Goal: Information Seeking & Learning: Understand process/instructions

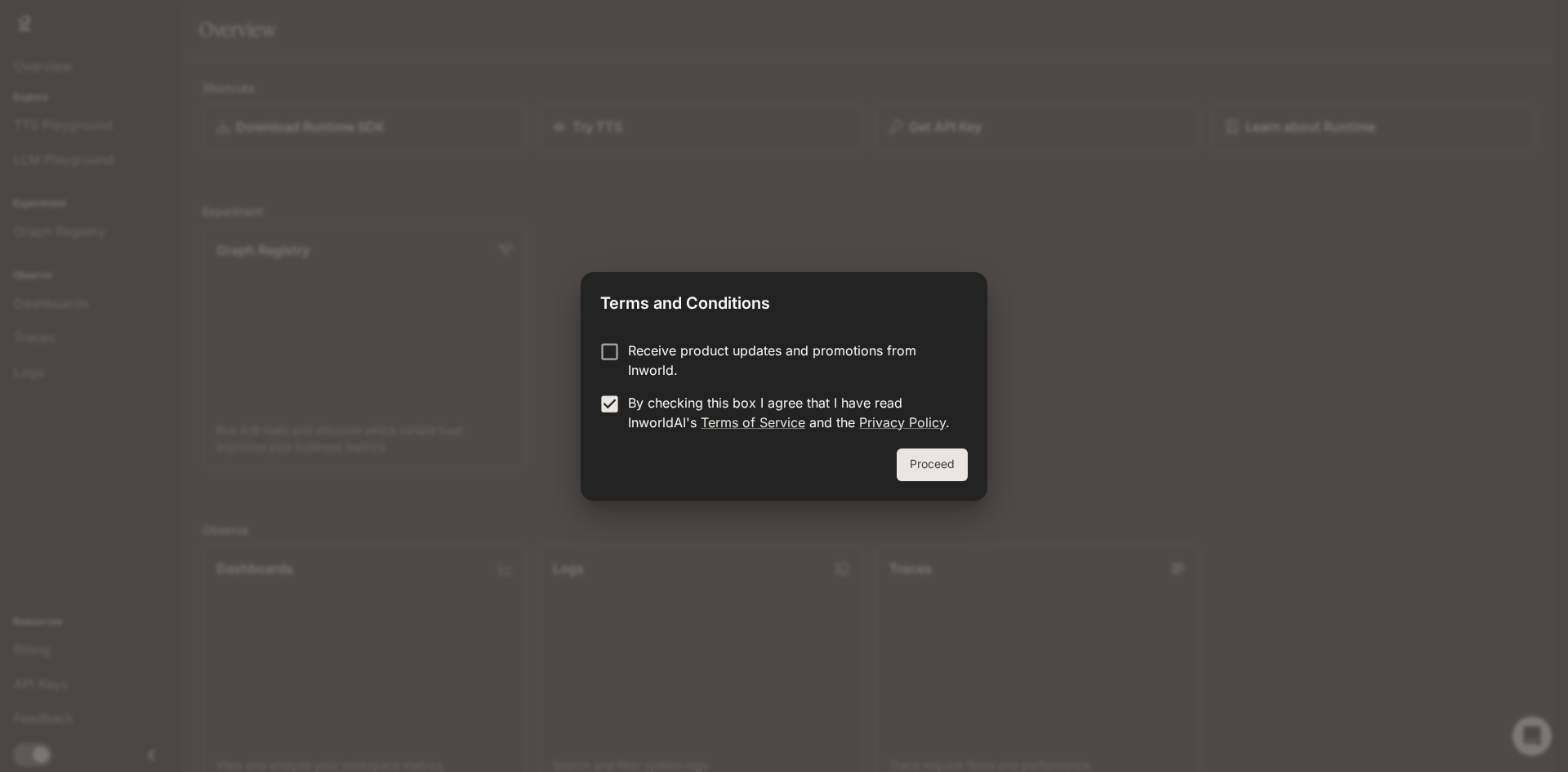
click at [932, 456] on button "Proceed" at bounding box center [932, 464] width 71 height 33
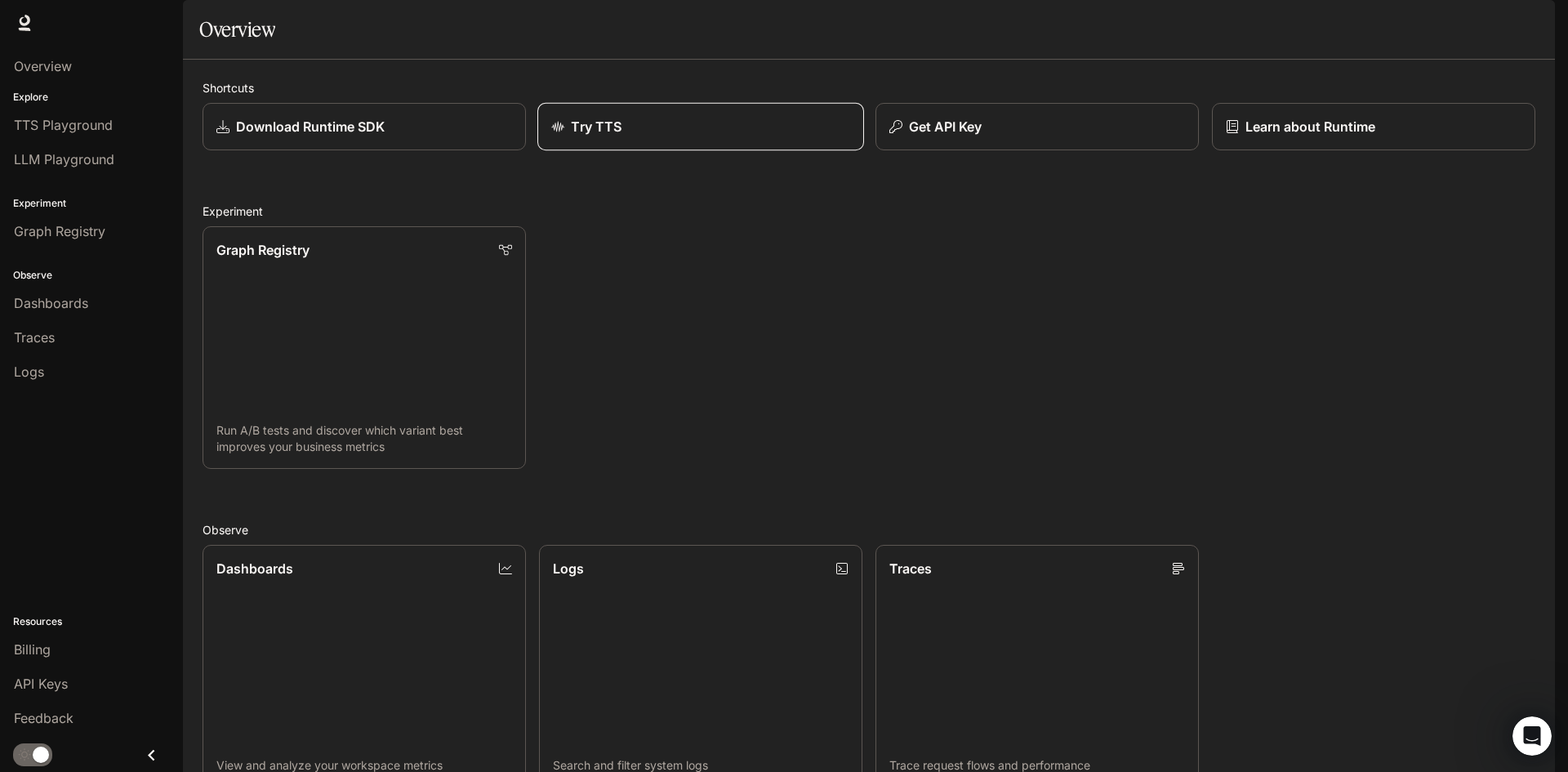
click at [657, 137] on div "Try TTS" at bounding box center [700, 127] width 299 height 20
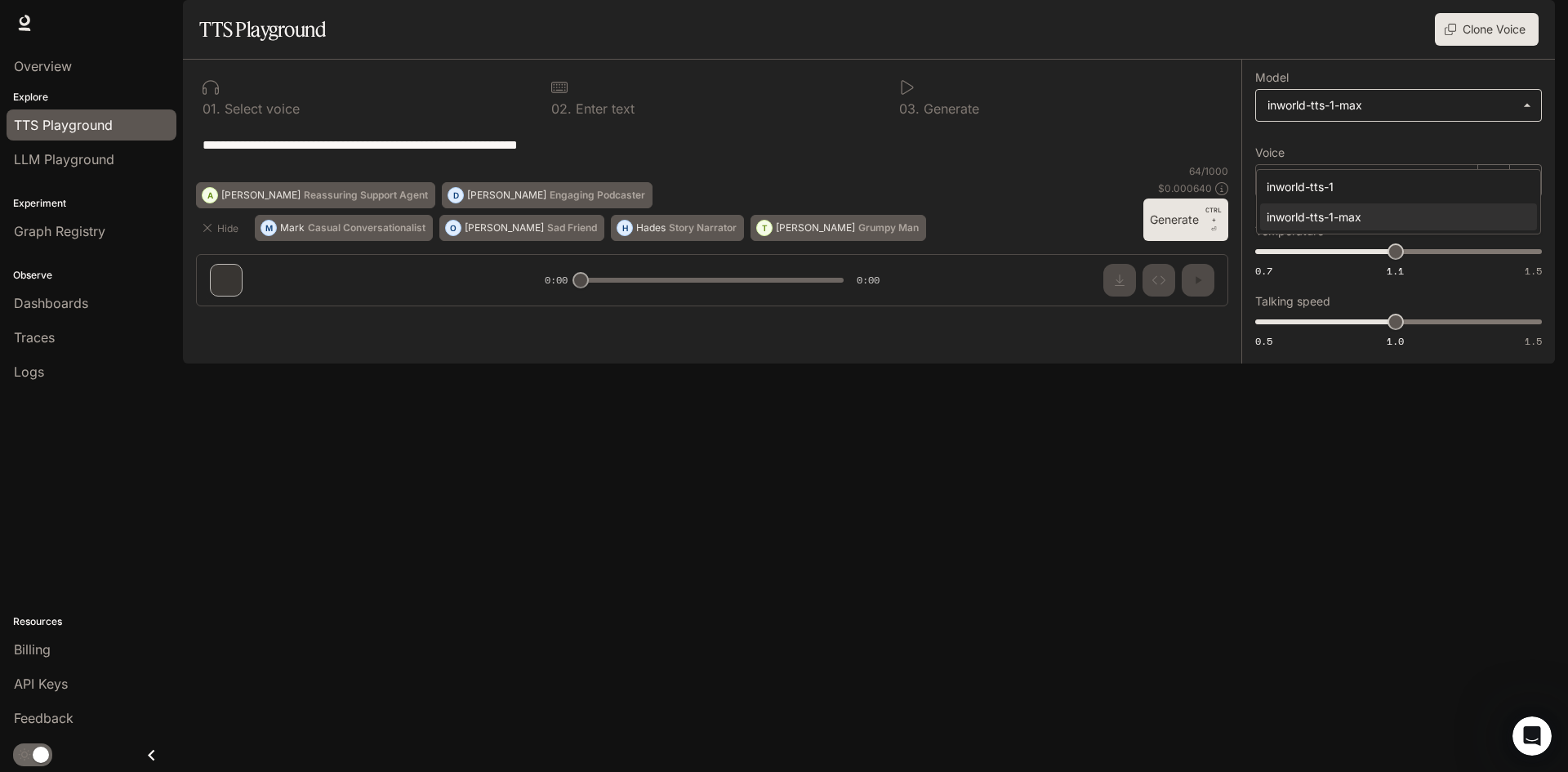
click at [1355, 154] on body "**********" at bounding box center [784, 386] width 1568 height 772
click at [1355, 154] on div at bounding box center [784, 386] width 1568 height 772
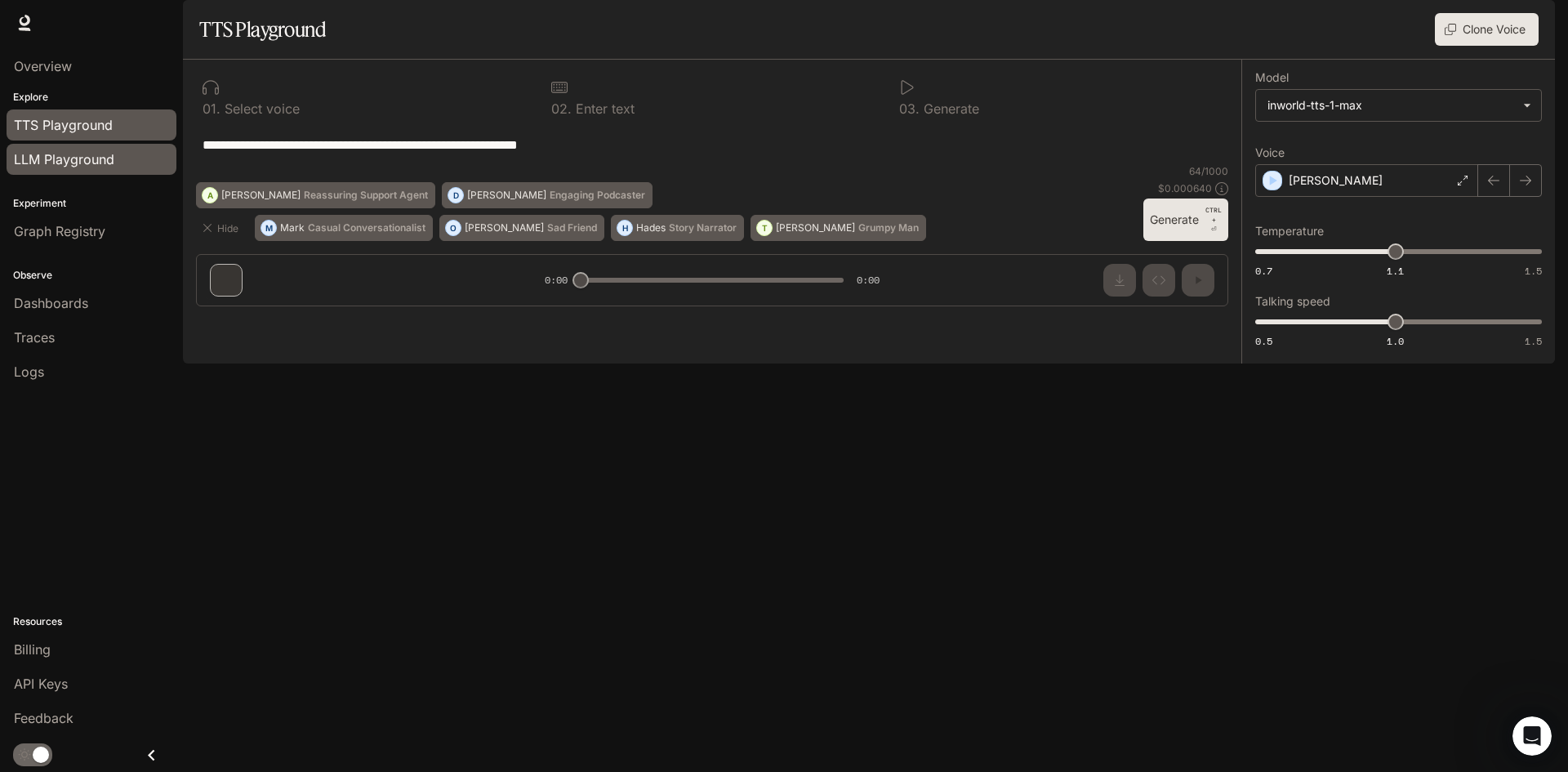
click at [124, 158] on div "LLM Playground" at bounding box center [91, 159] width 155 height 20
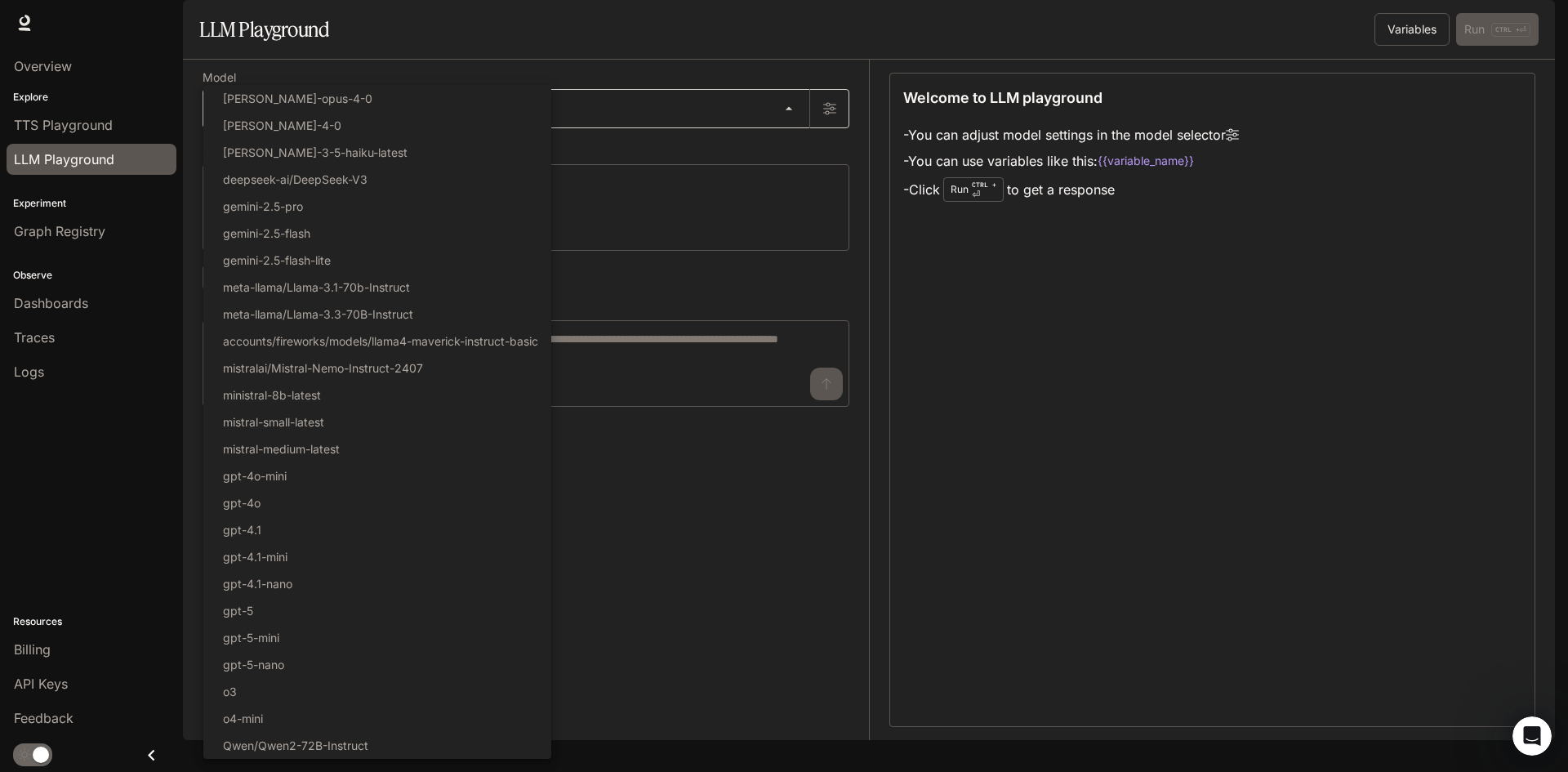
click at [363, 157] on body "Skip to main content Runtime Runtime Documentation Documentation Portal Overvie…" at bounding box center [784, 386] width 1568 height 772
click at [741, 589] on div at bounding box center [784, 386] width 1568 height 772
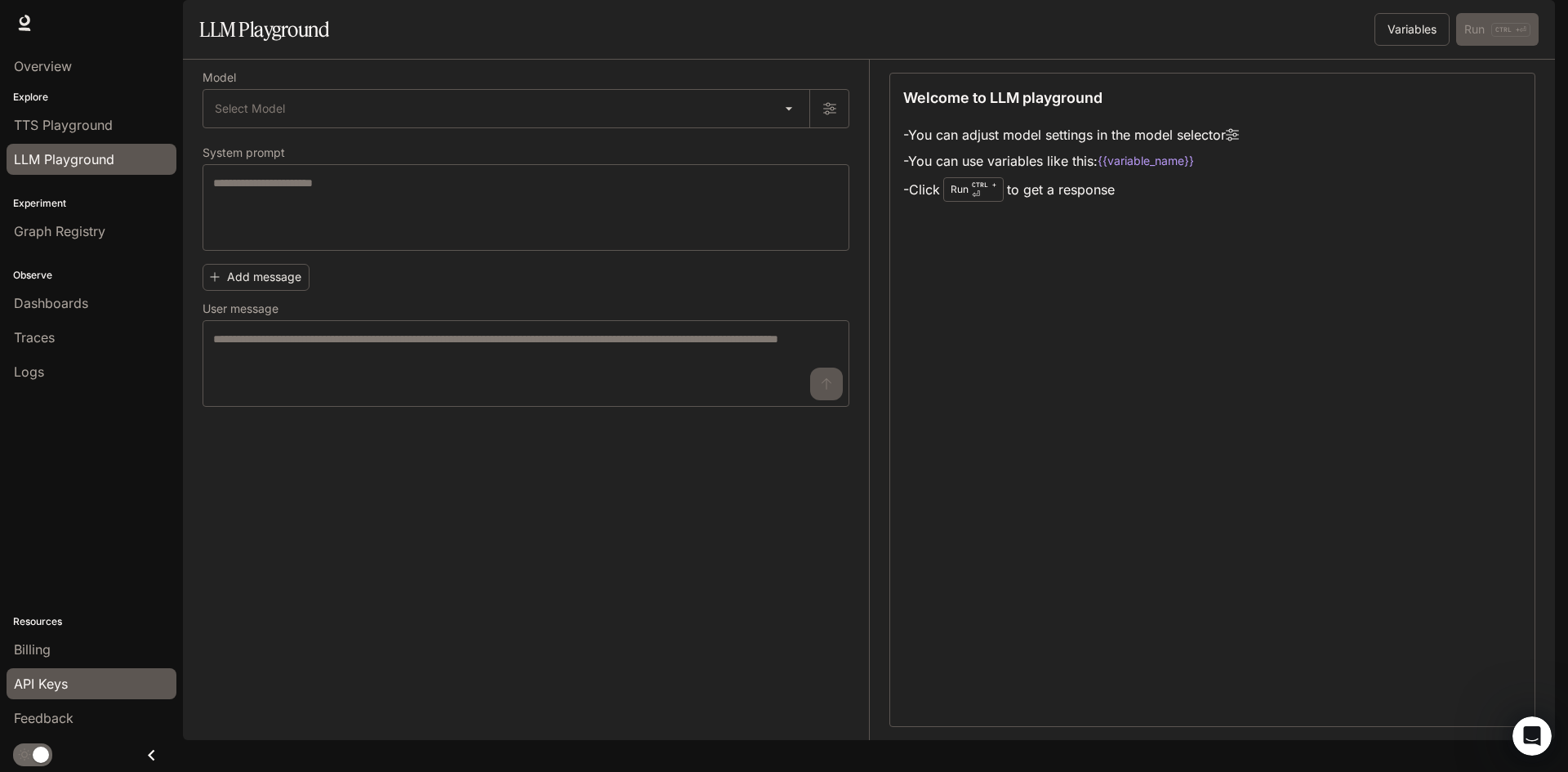
click at [64, 678] on span "API Keys" at bounding box center [41, 684] width 53 height 20
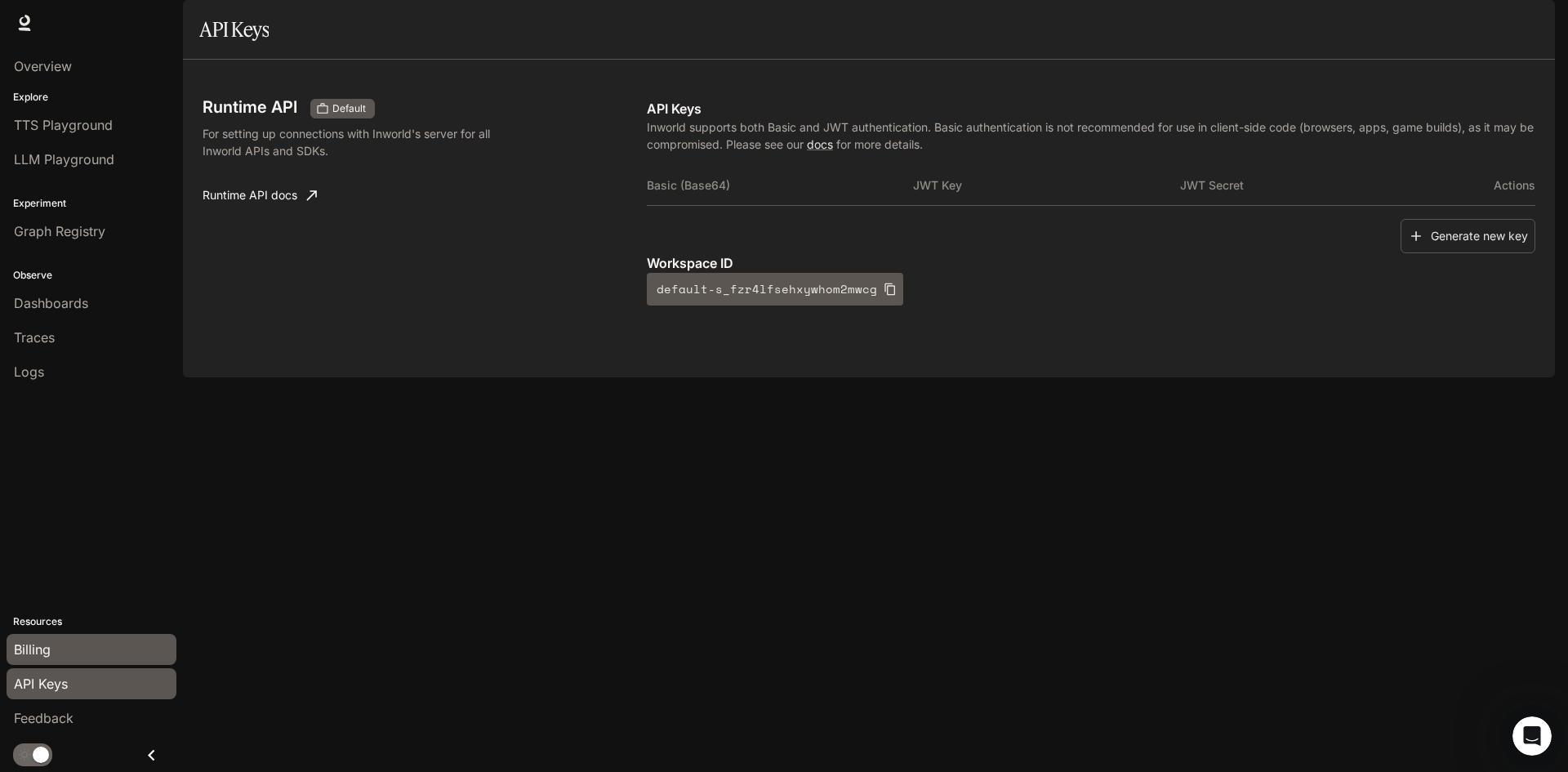
click at [72, 645] on div "Billing" at bounding box center [91, 649] width 155 height 20
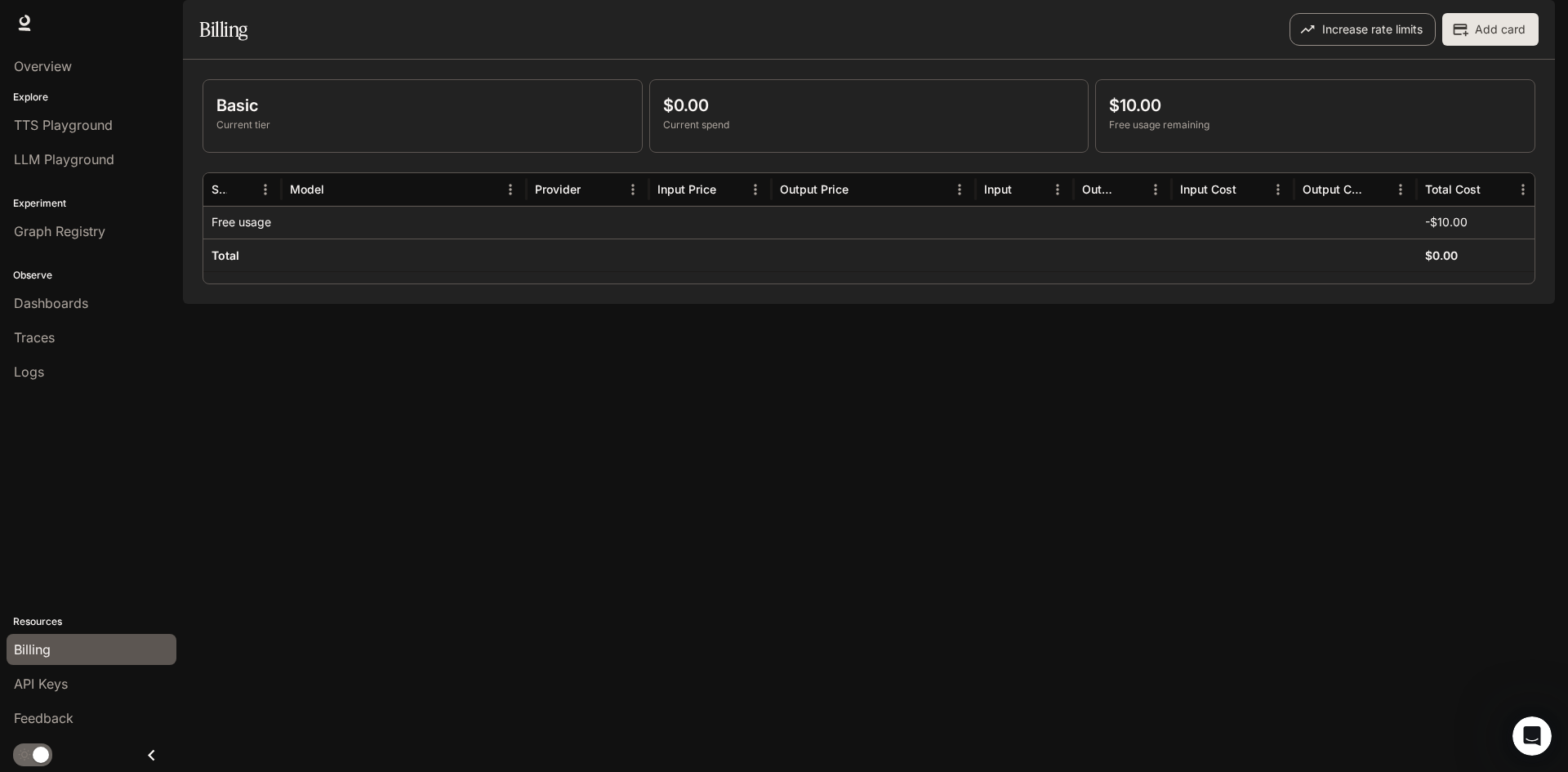
click at [1408, 46] on button "Increase rate limits" at bounding box center [1362, 29] width 146 height 33
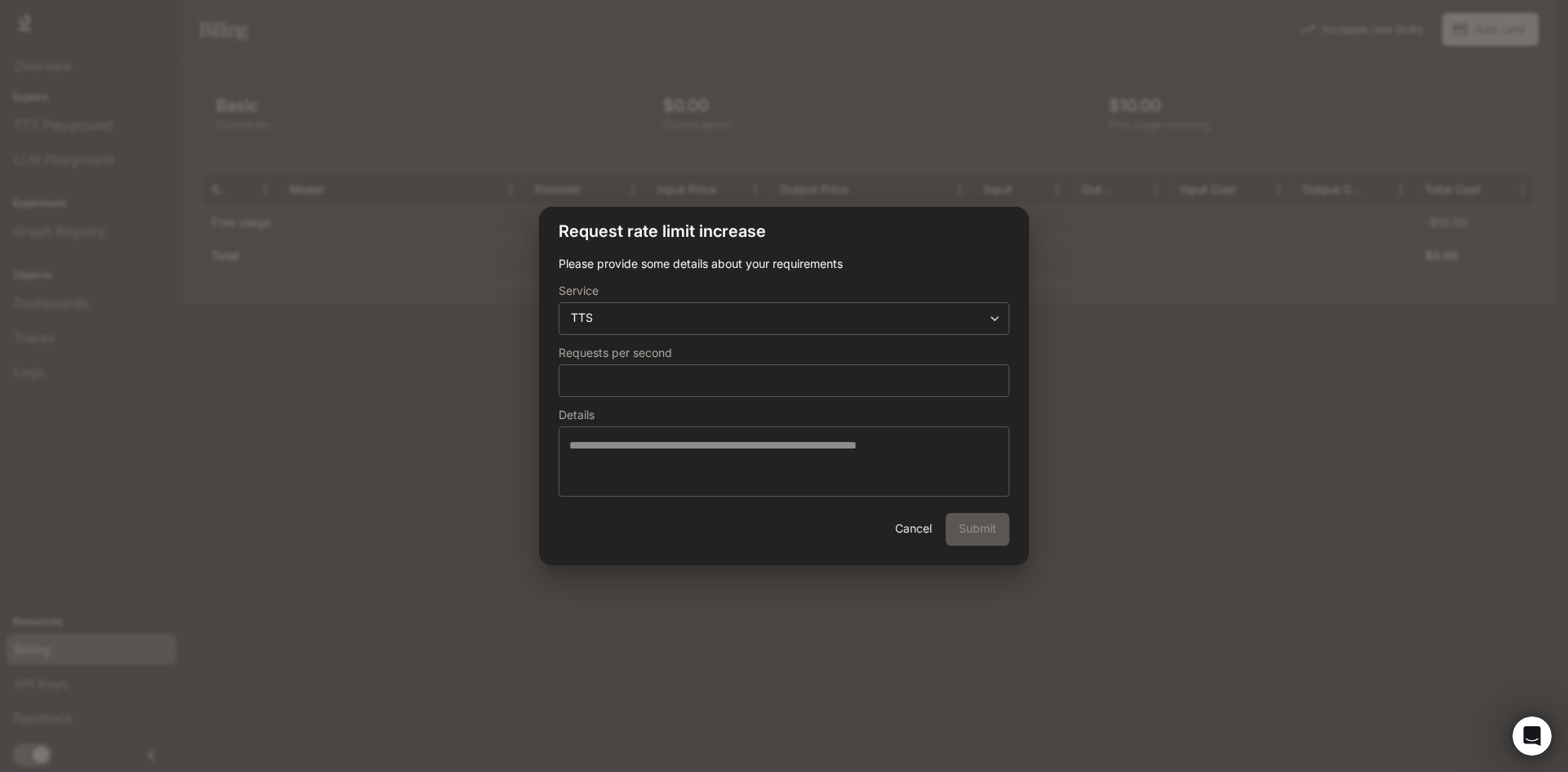
click at [899, 544] on button "Cancel" at bounding box center [912, 529] width 52 height 33
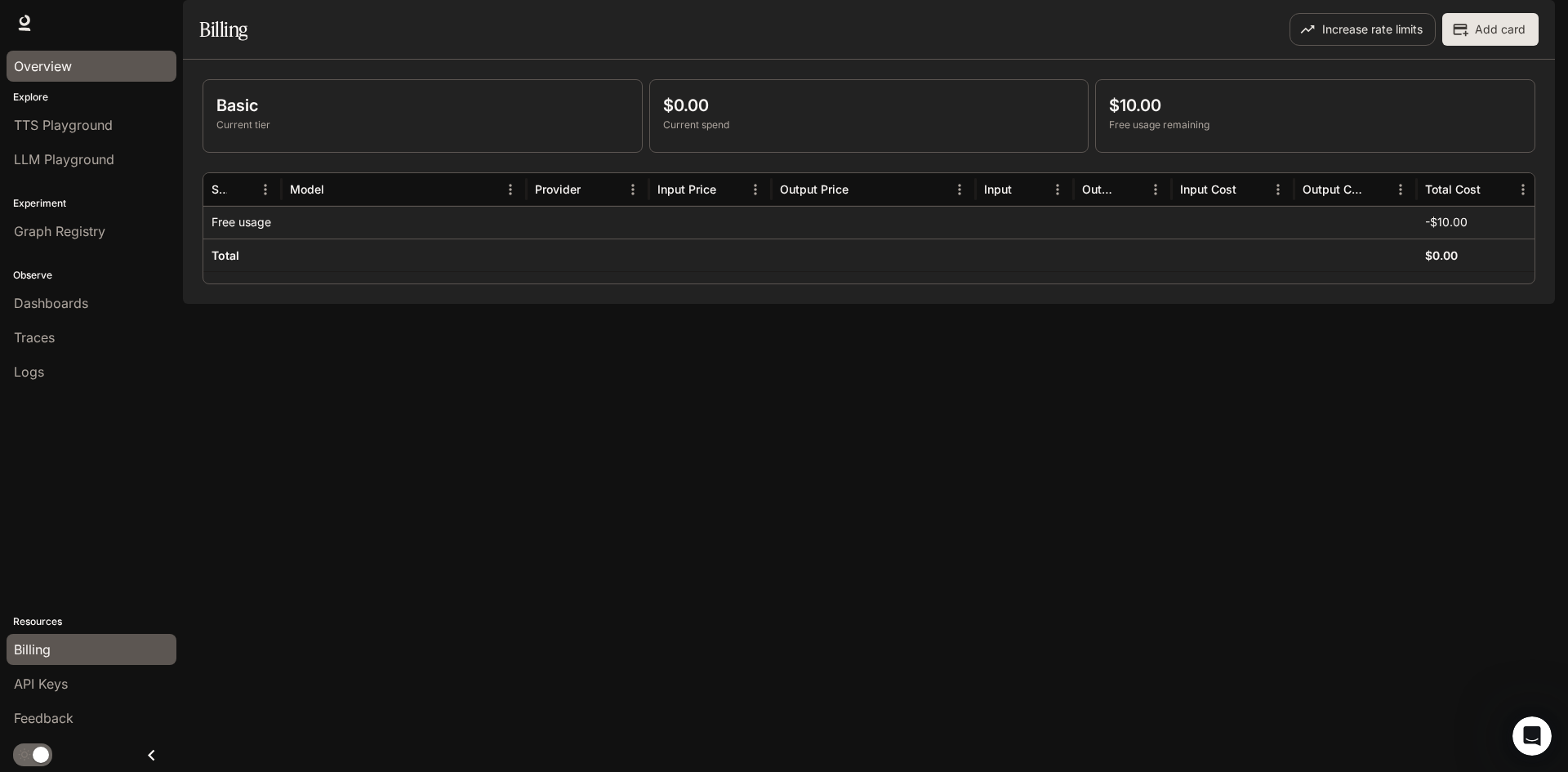
click at [83, 65] on div "Overview" at bounding box center [91, 66] width 155 height 20
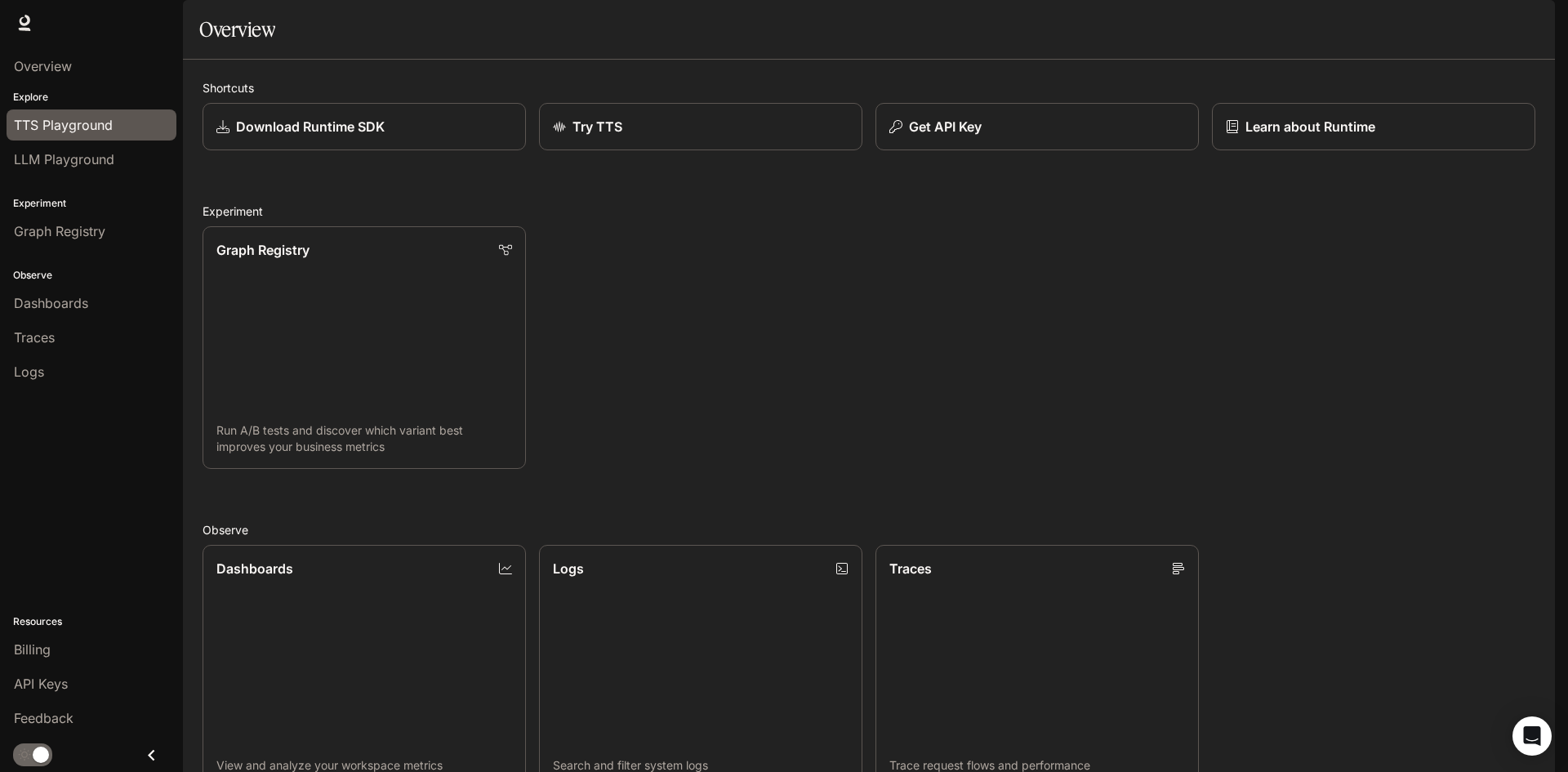
click at [36, 125] on span "TTS Playground" at bounding box center [63, 125] width 99 height 20
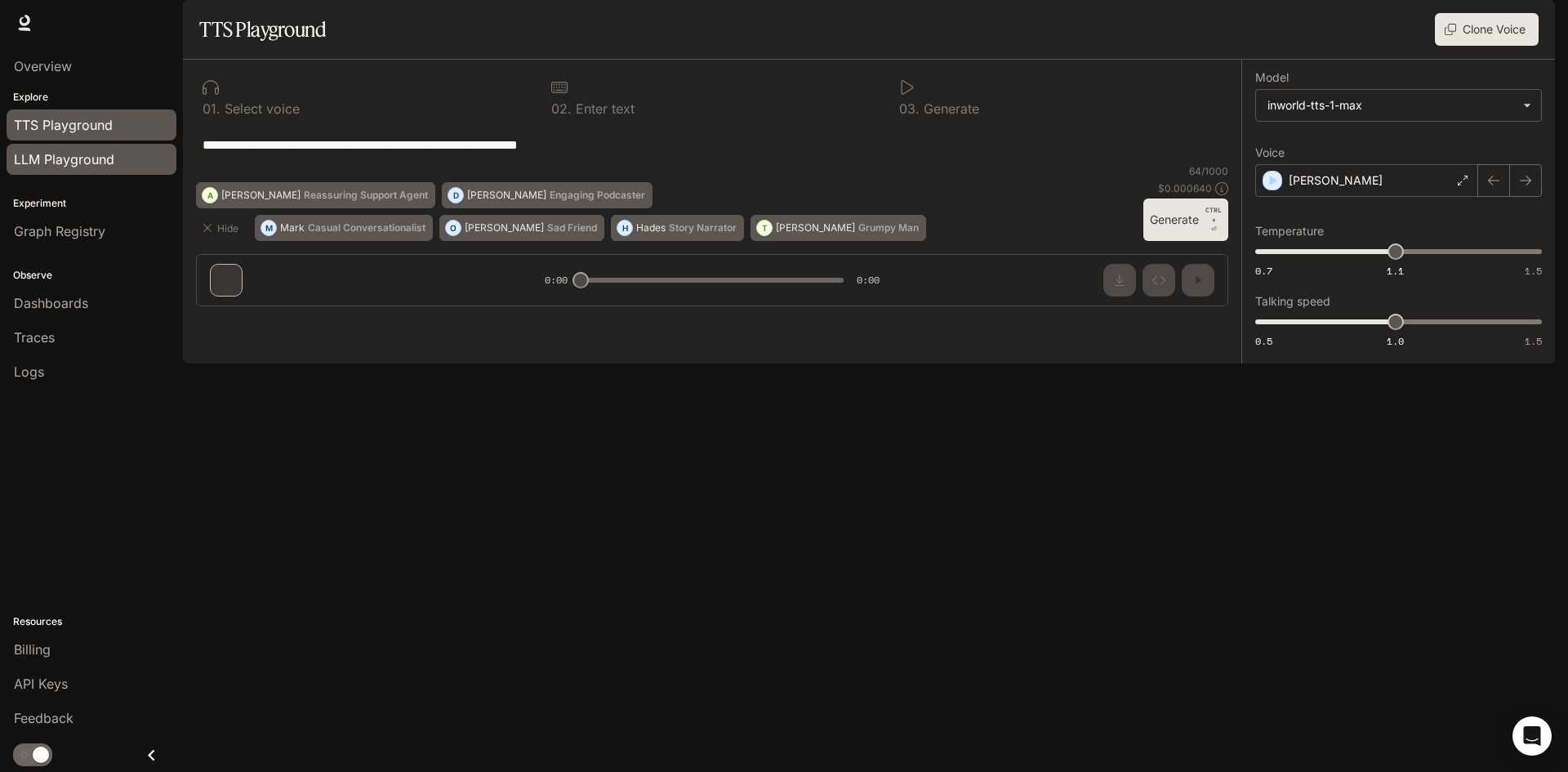
click at [54, 157] on span "LLM Playground" at bounding box center [64, 159] width 101 height 20
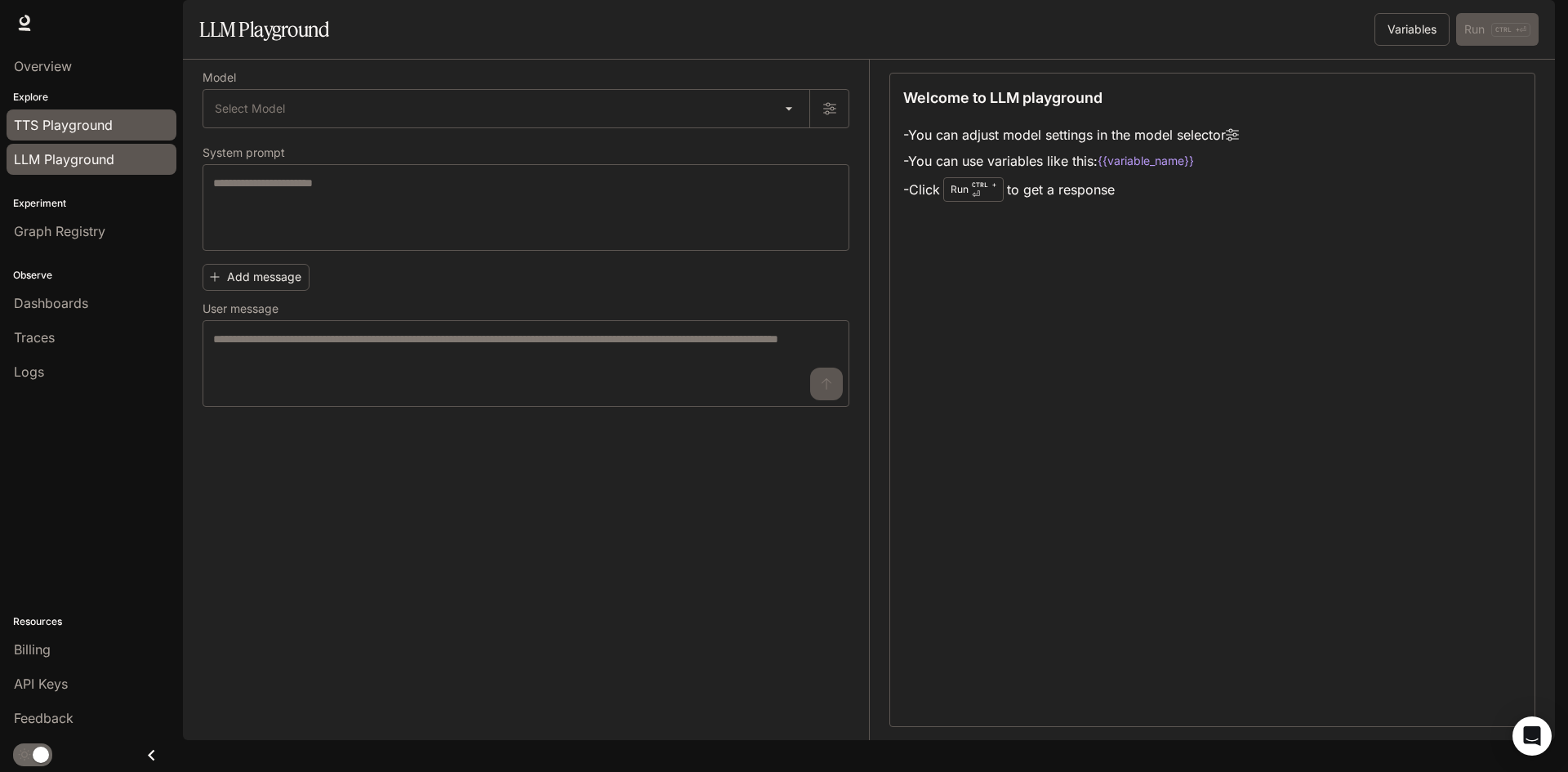
click at [58, 138] on link "TTS Playground" at bounding box center [92, 125] width 170 height 31
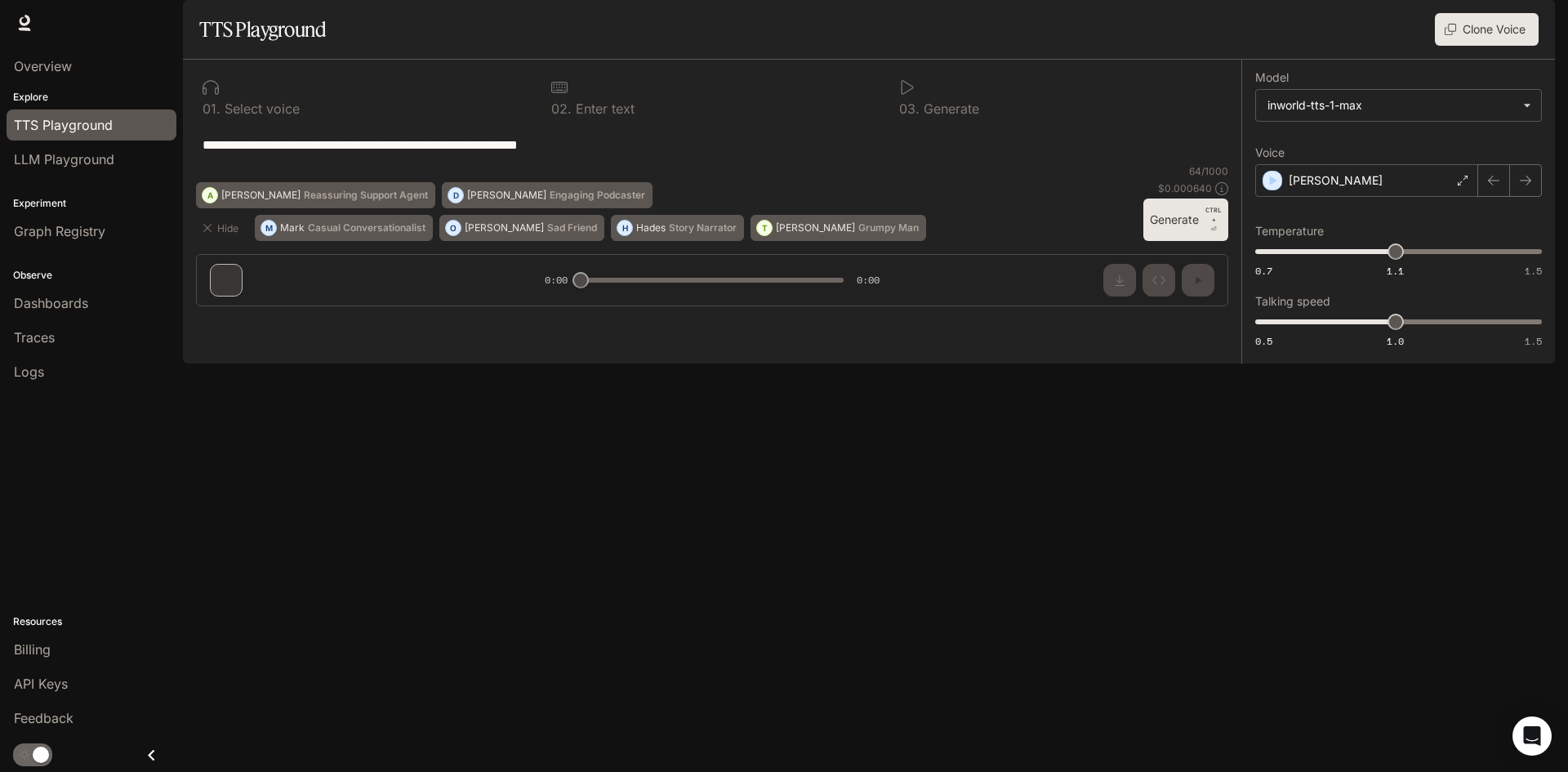
click at [223, 320] on div "**********" at bounding box center [712, 189] width 1059 height 259
click at [1425, 197] on div "Dennis" at bounding box center [1365, 180] width 223 height 33
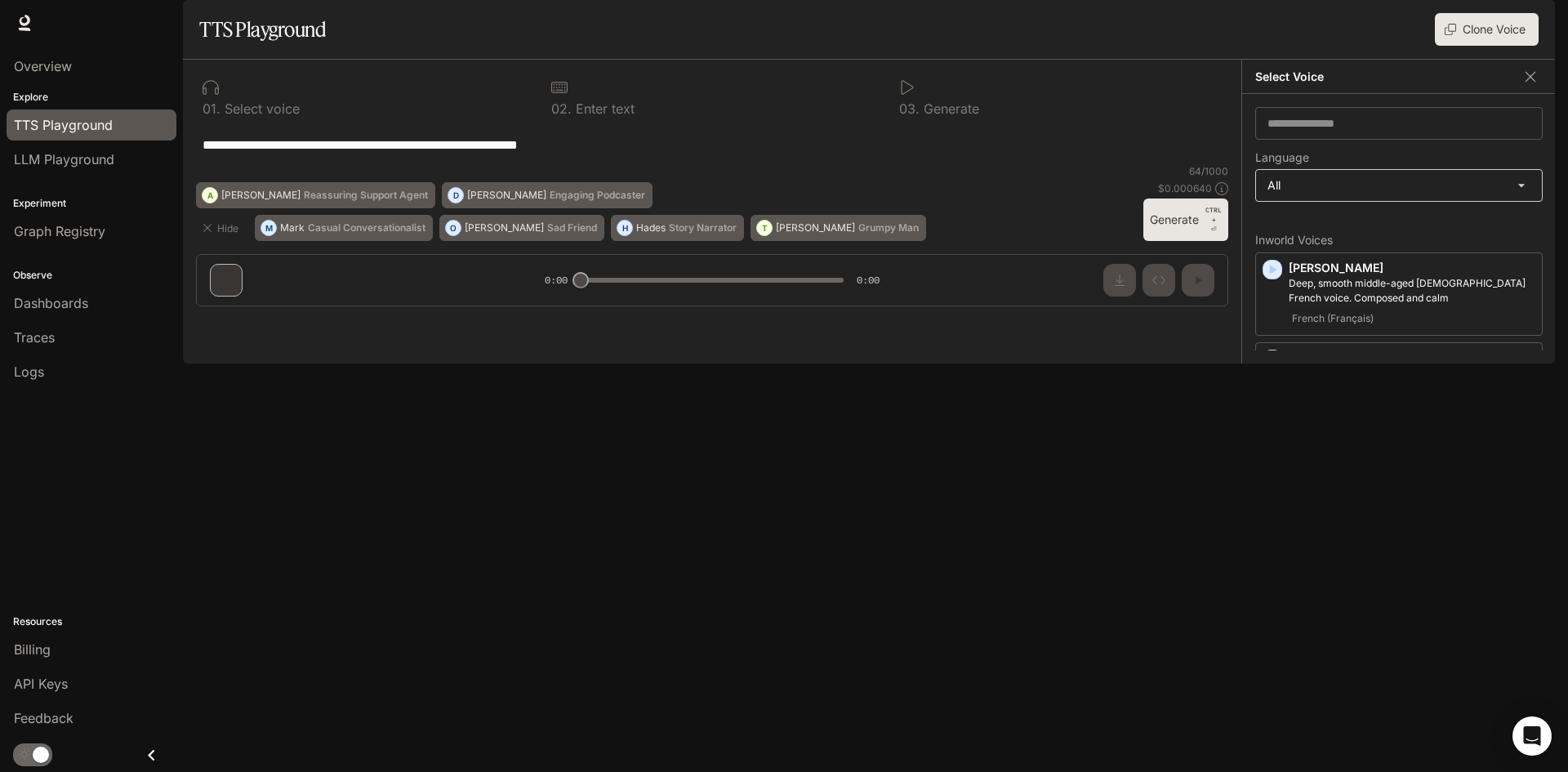
click at [1362, 227] on body "**********" at bounding box center [784, 386] width 1568 height 772
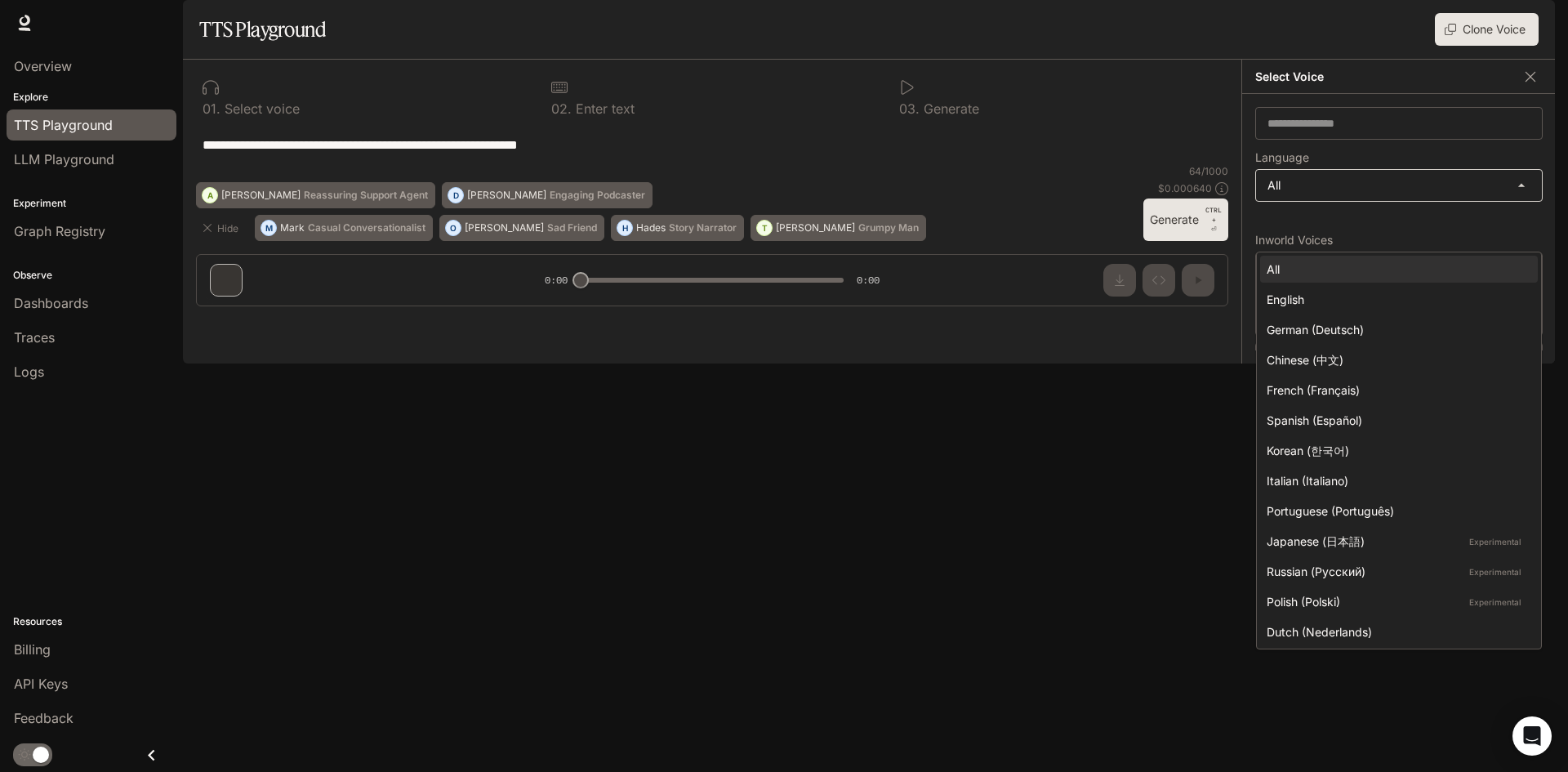
click at [1362, 227] on div at bounding box center [784, 386] width 1568 height 772
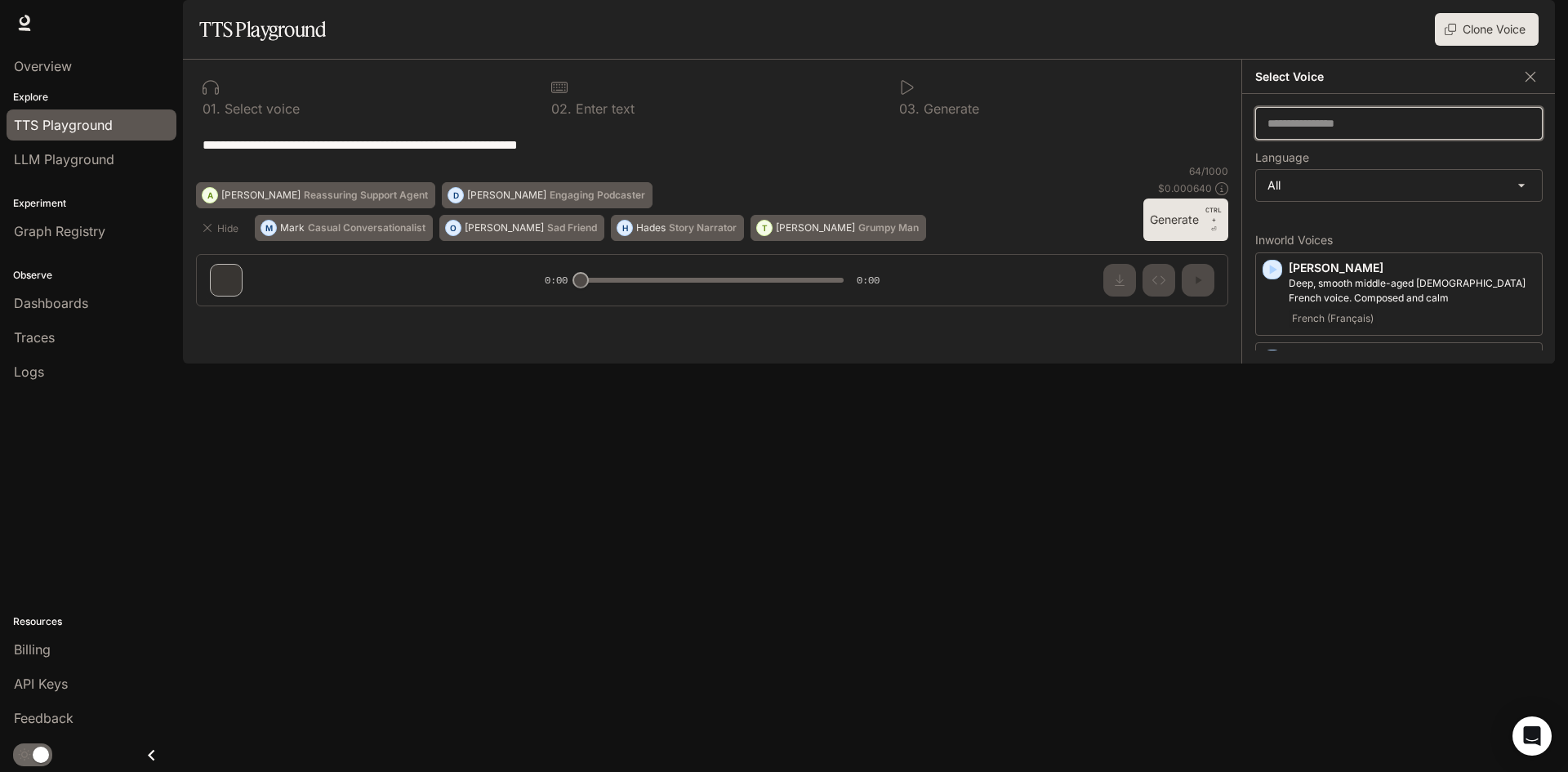
click at [1348, 132] on input "text" at bounding box center [1398, 123] width 286 height 17
click at [1533, 85] on icon "button" at bounding box center [1529, 76] width 17 height 17
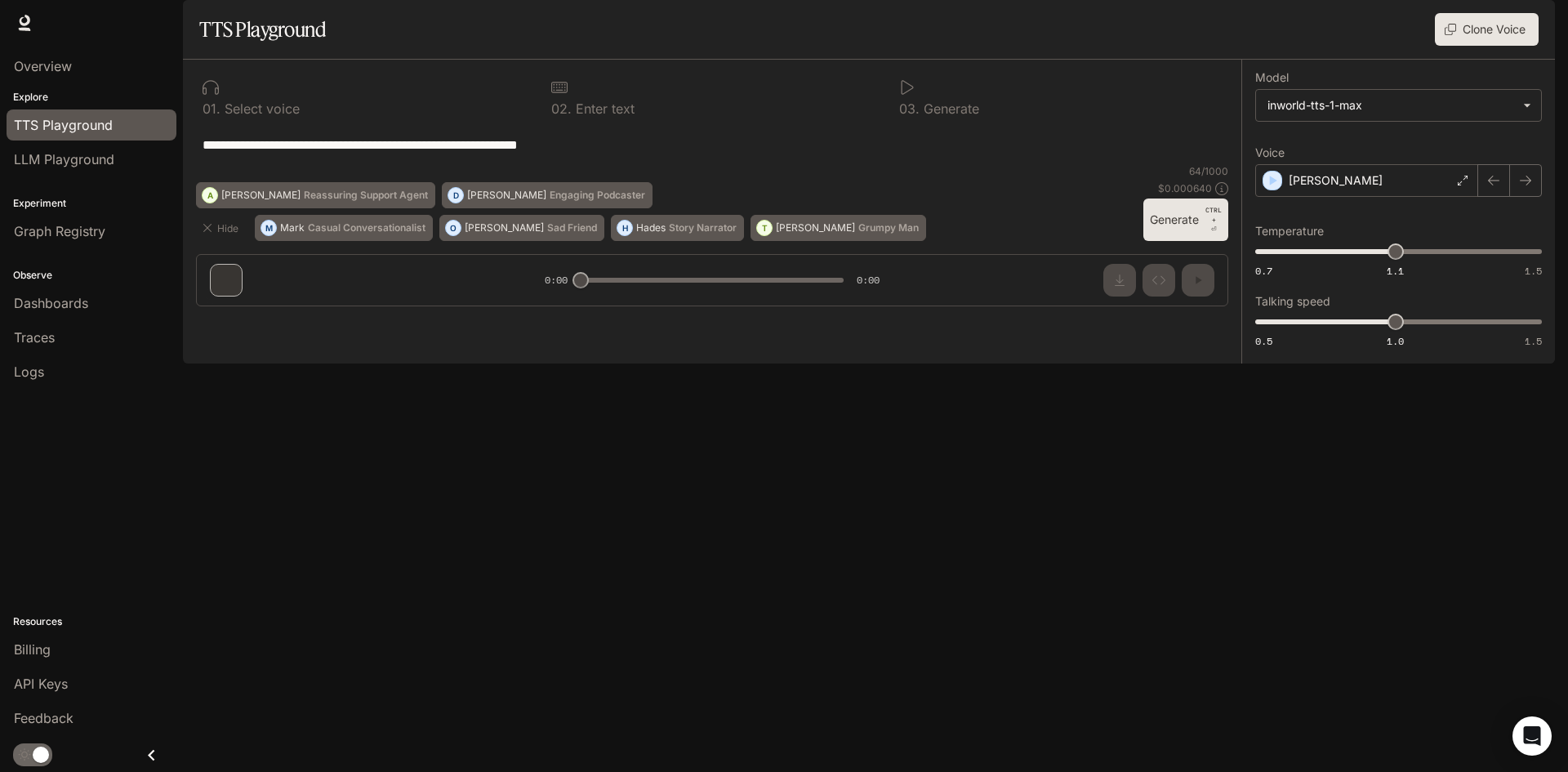
click at [1497, 46] on button "Clone Voice" at bounding box center [1486, 29] width 104 height 33
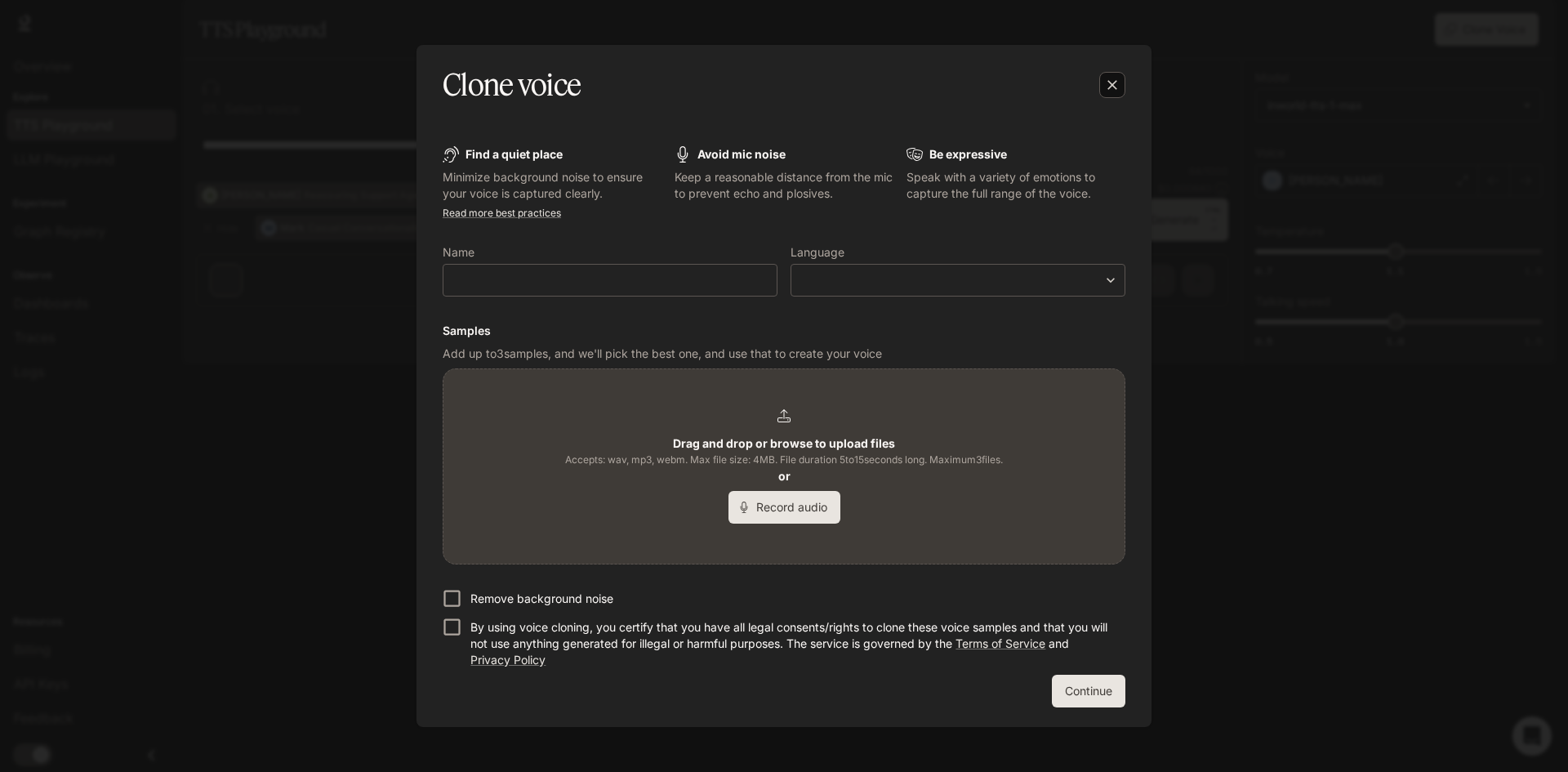
click at [1110, 81] on icon "button" at bounding box center [1112, 85] width 17 height 17
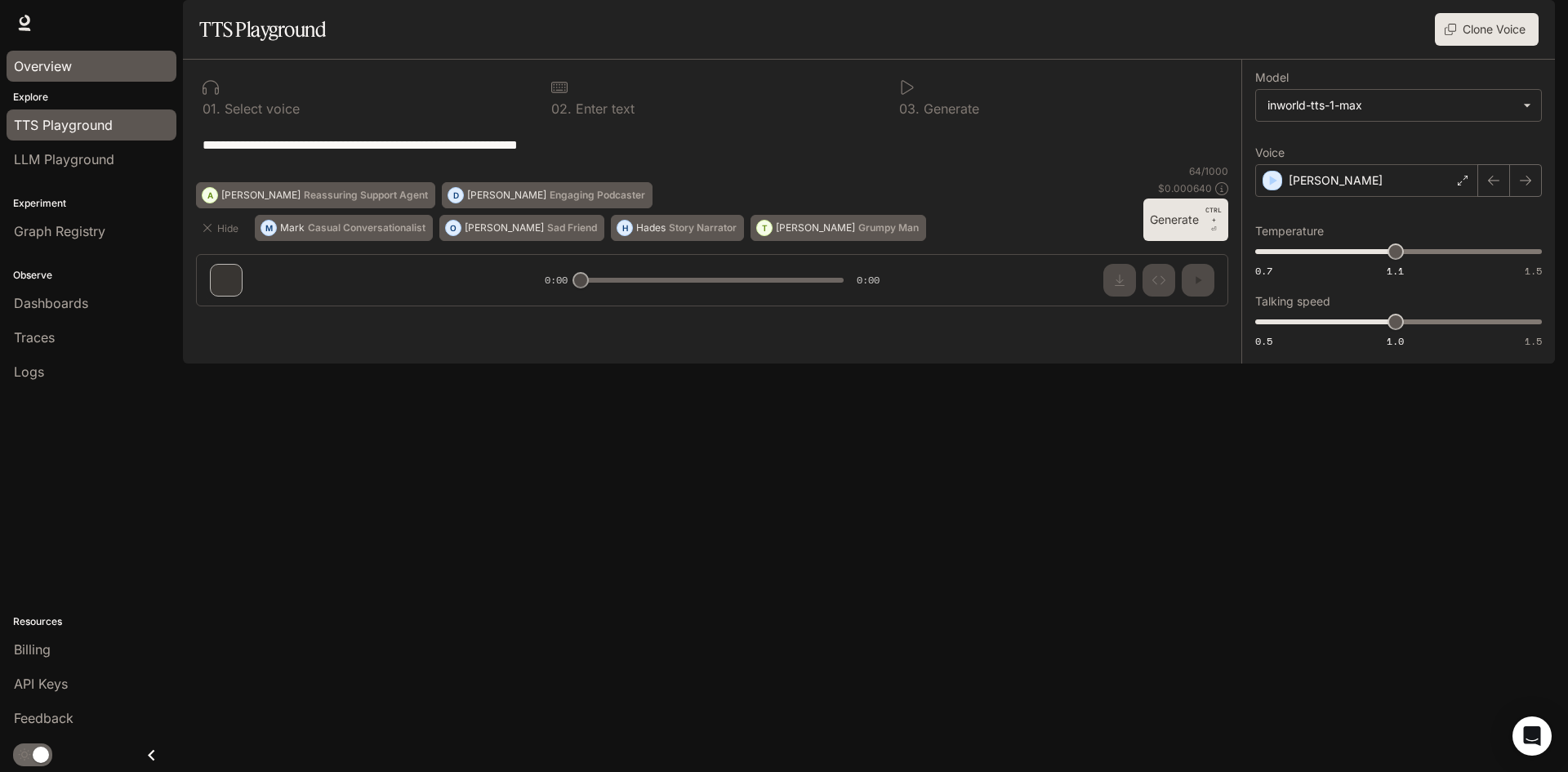
click at [46, 77] on link "Overview" at bounding box center [92, 65] width 170 height 31
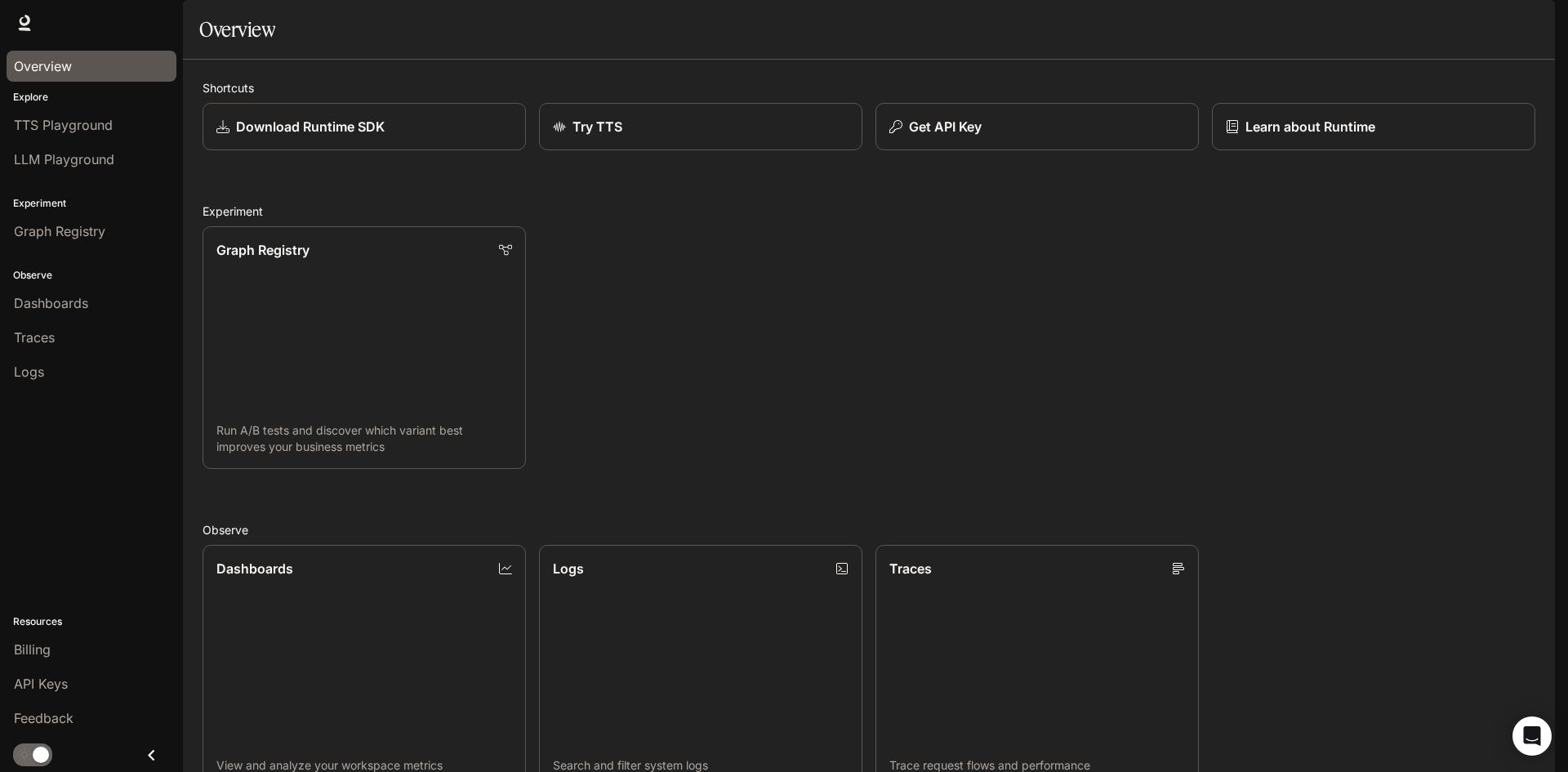
scroll to position [325, 0]
click at [24, 32] on link at bounding box center [24, 23] width 23 height 23
click at [1473, 33] on span "Documentation" at bounding box center [1456, 23] width 81 height 21
click at [894, 137] on div "Get API Key" at bounding box center [1037, 127] width 299 height 20
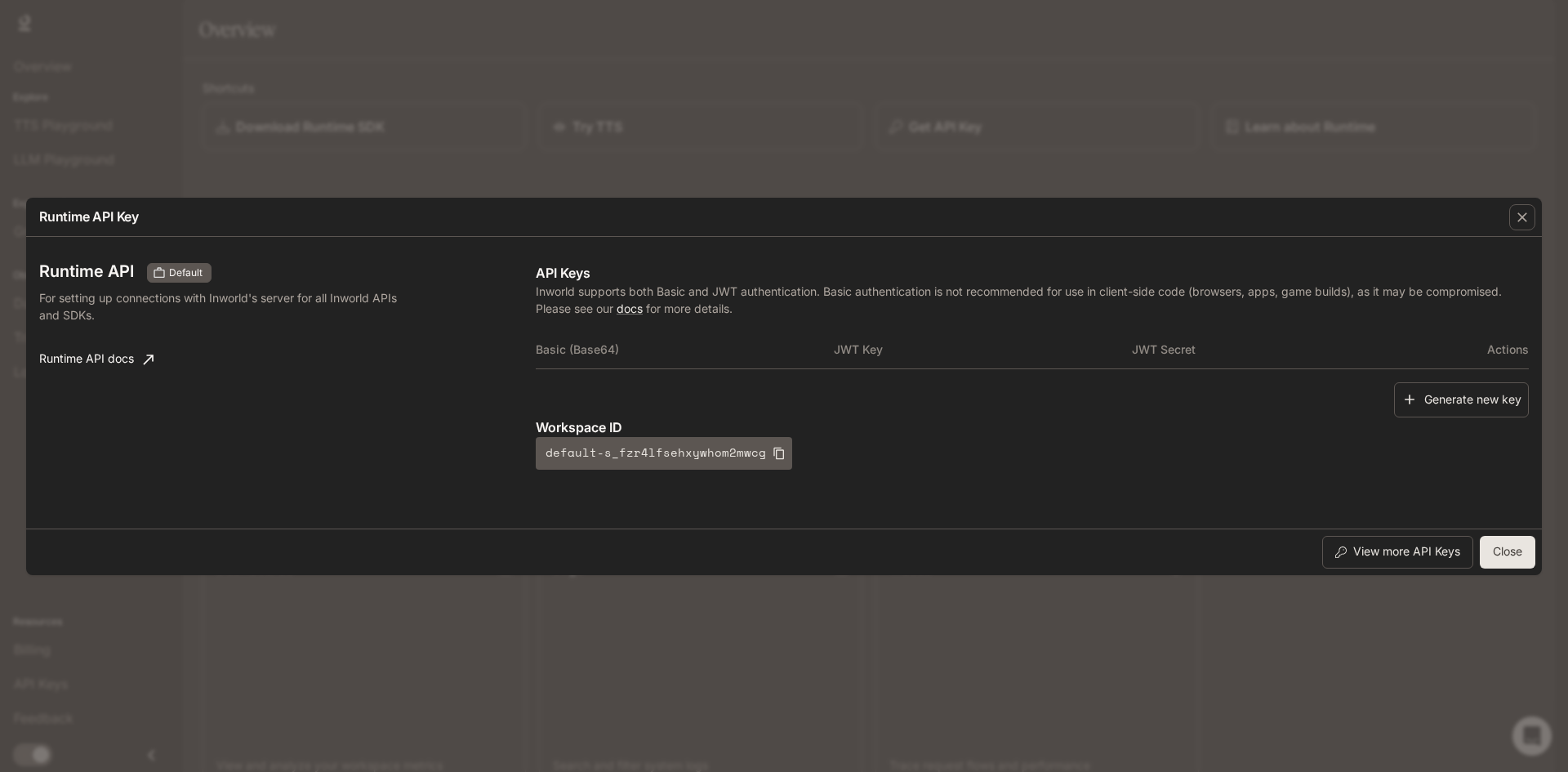
click at [1512, 552] on button "Close" at bounding box center [1507, 551] width 55 height 33
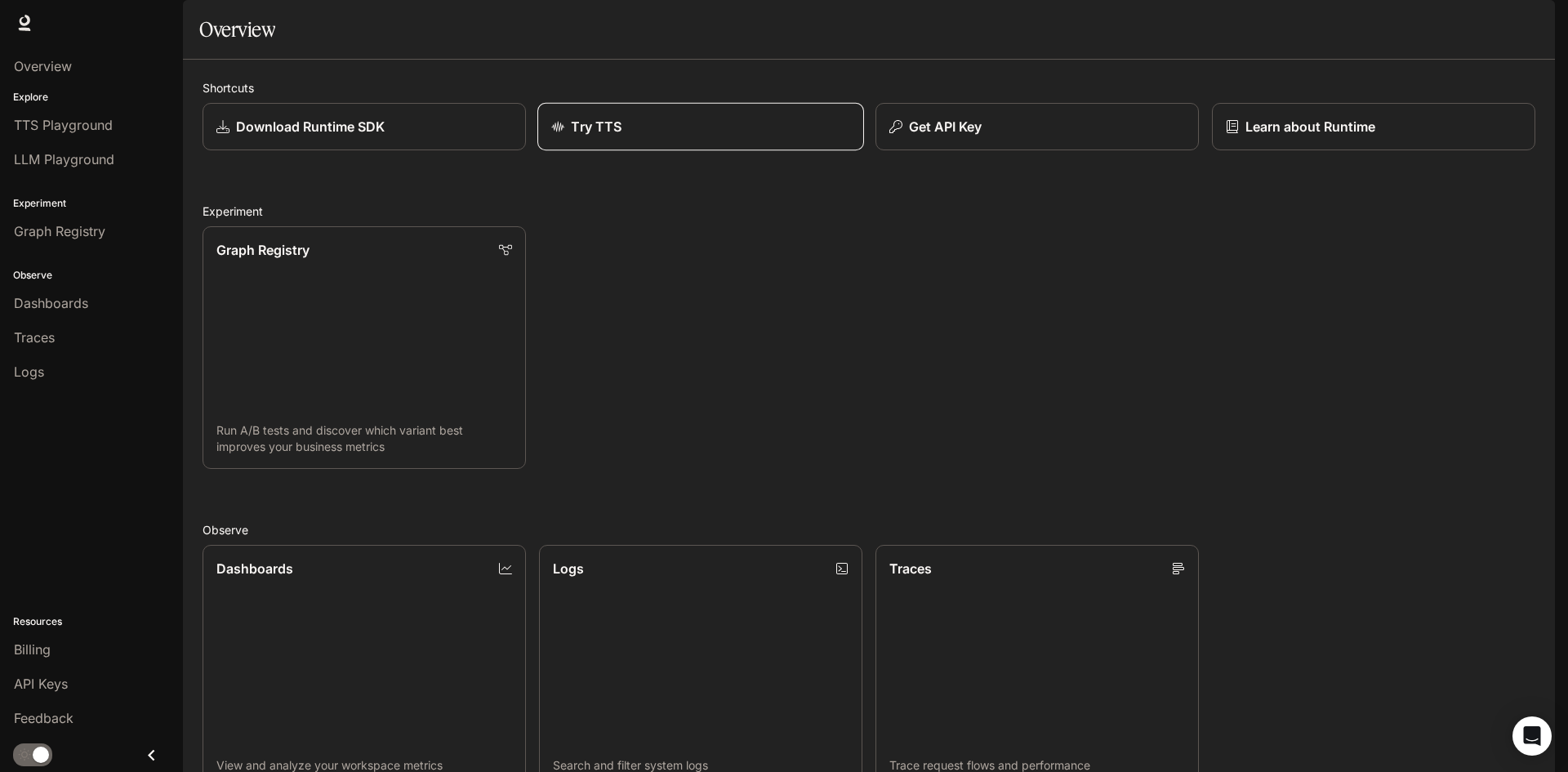
click at [572, 137] on p "Try TTS" at bounding box center [596, 127] width 50 height 20
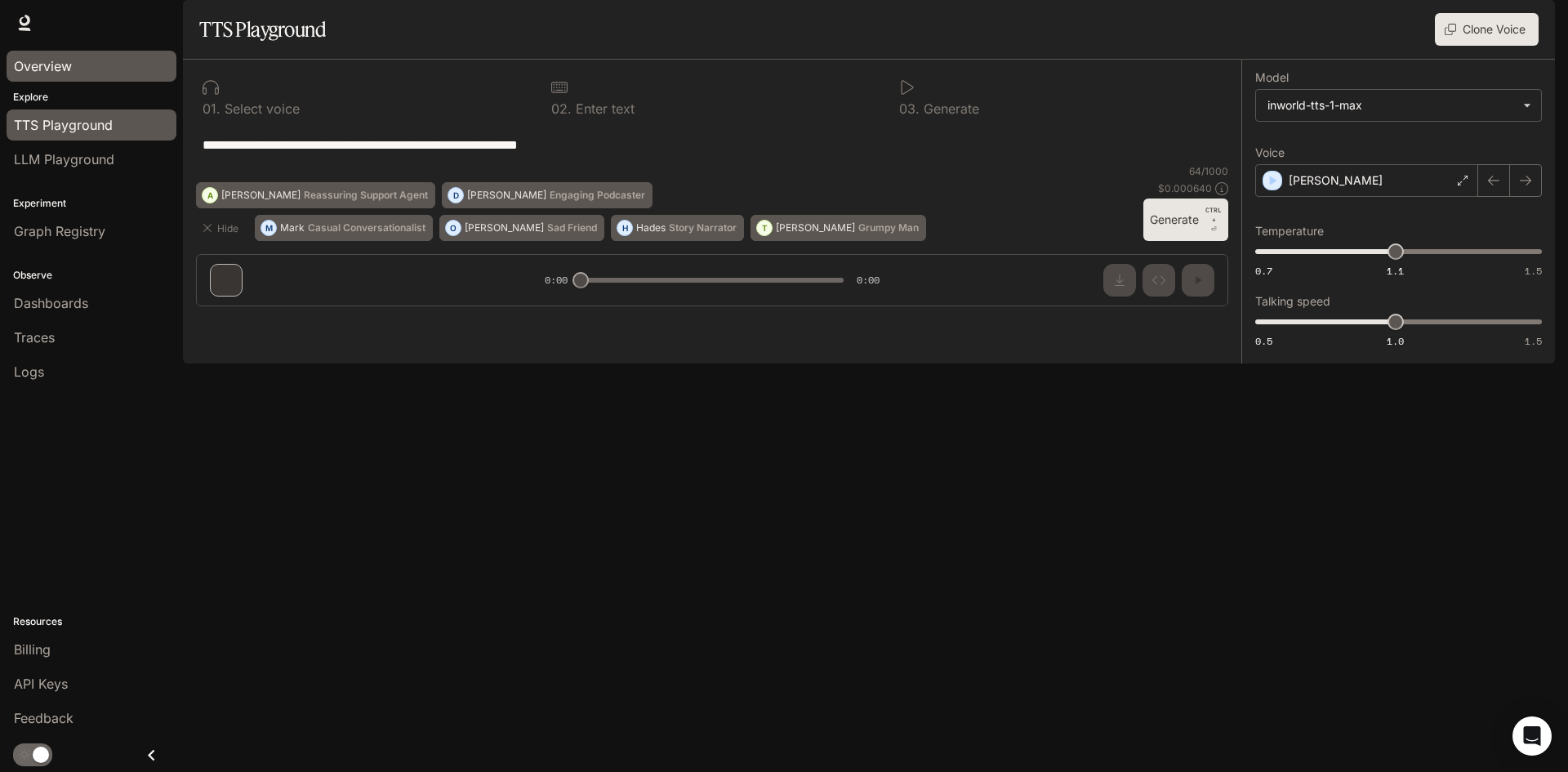
click at [67, 73] on span "Overview" at bounding box center [43, 66] width 58 height 20
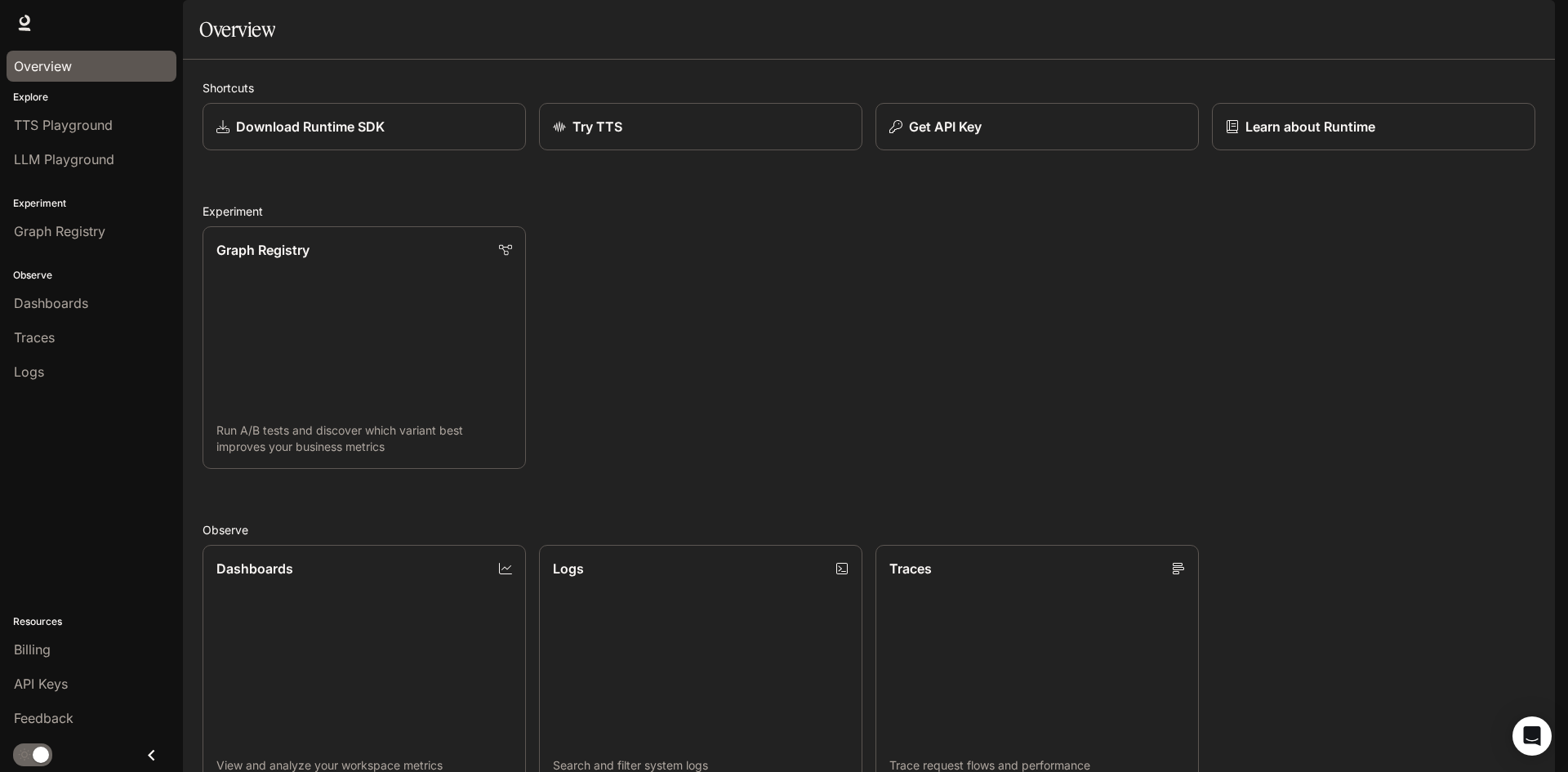
scroll to position [407, 0]
click at [49, 357] on link "Logs" at bounding box center [92, 371] width 170 height 31
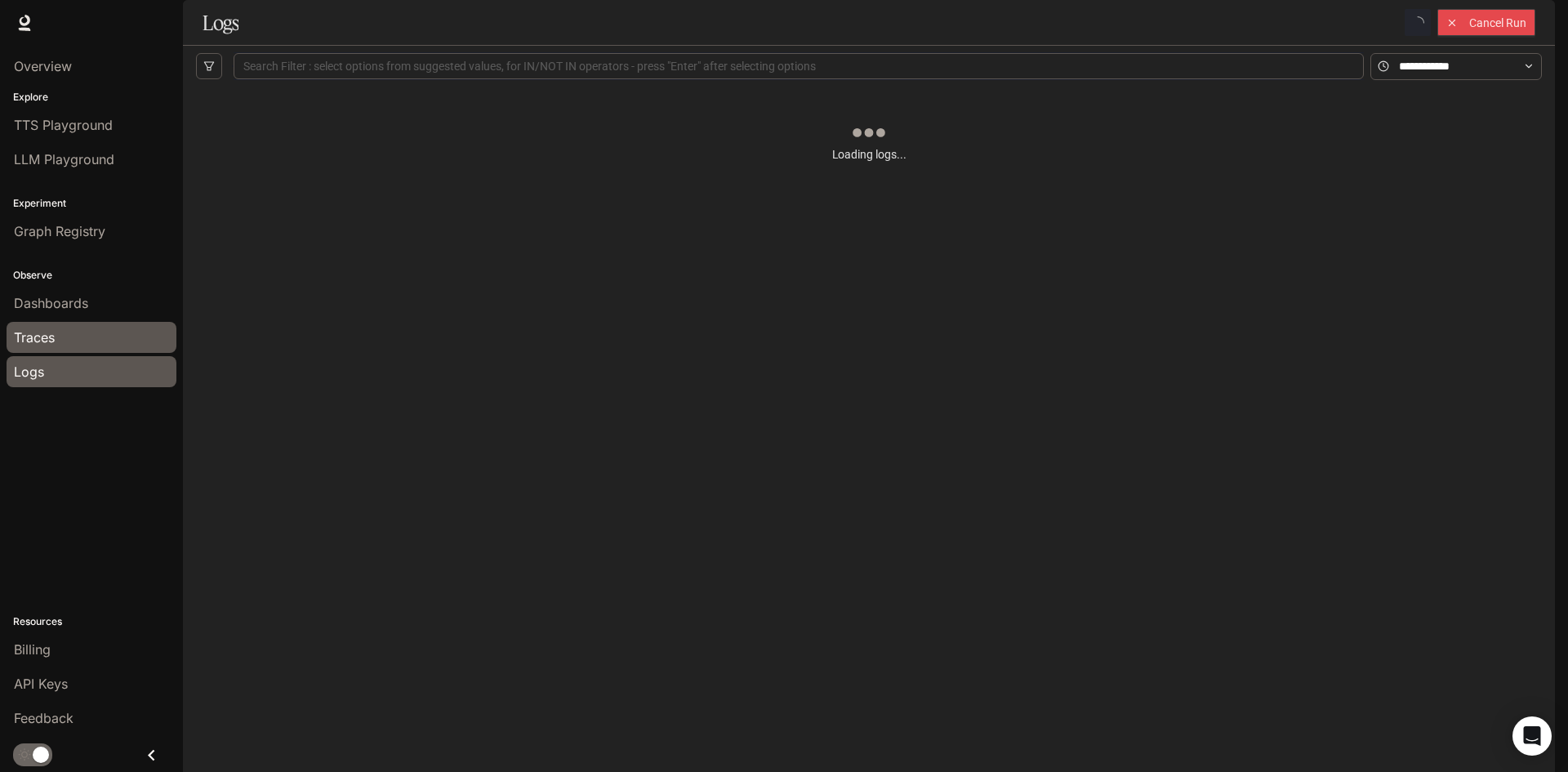
click at [60, 340] on div "Traces" at bounding box center [91, 338] width 155 height 20
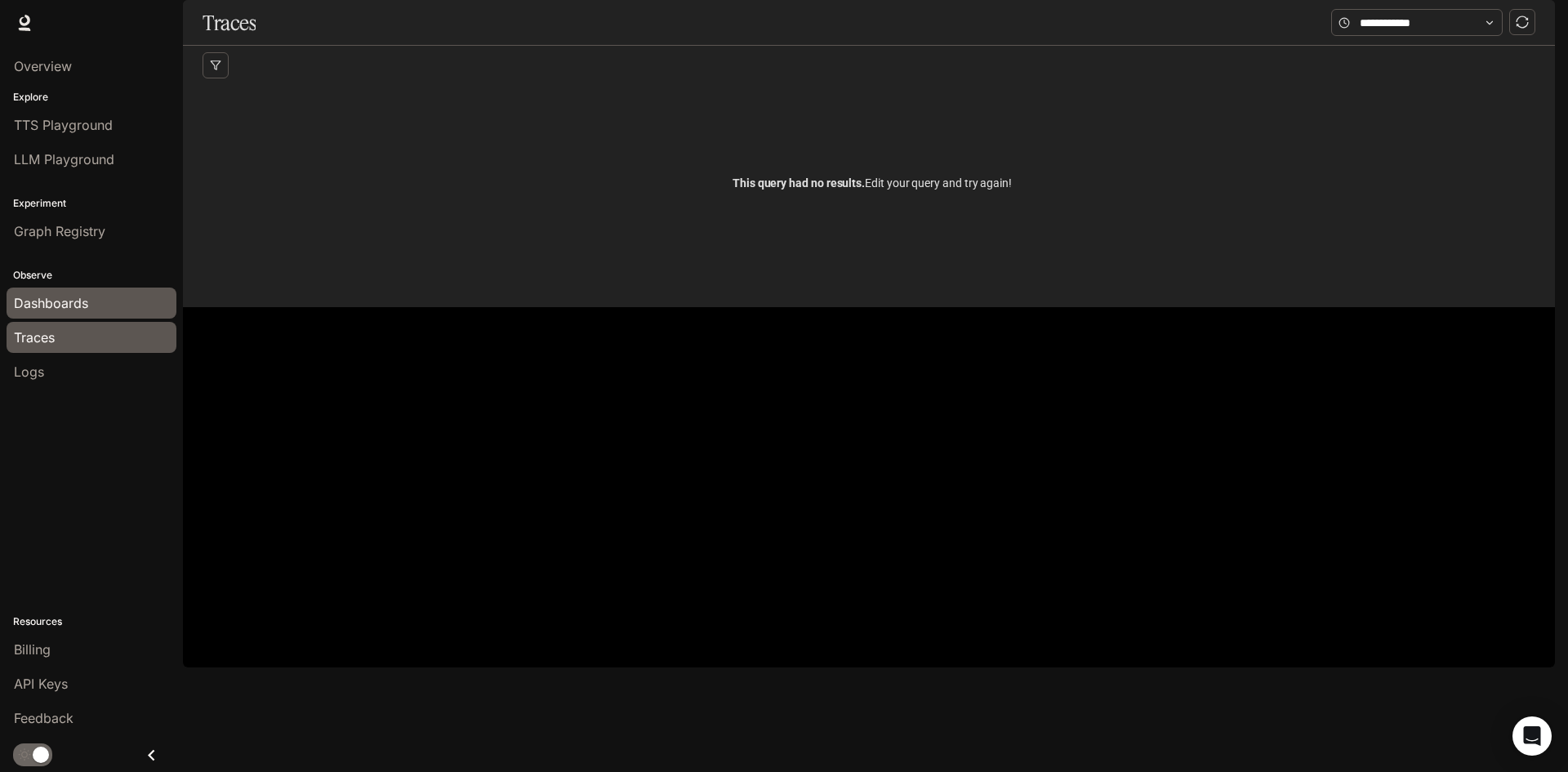
click at [86, 306] on span "Dashboards" at bounding box center [50, 303] width 74 height 20
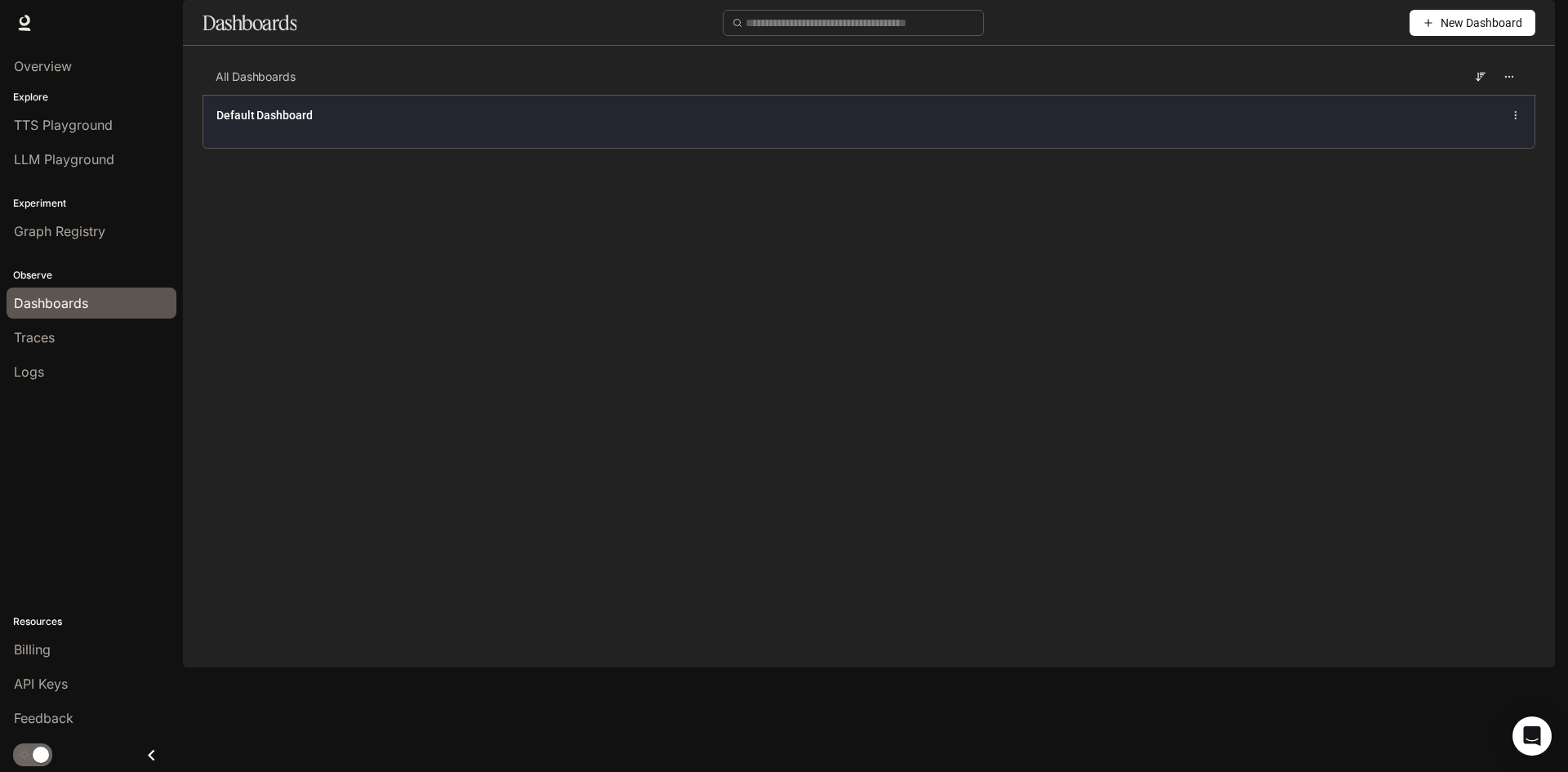
click at [481, 124] on div "Default Dashboard" at bounding box center [597, 115] width 760 height 17
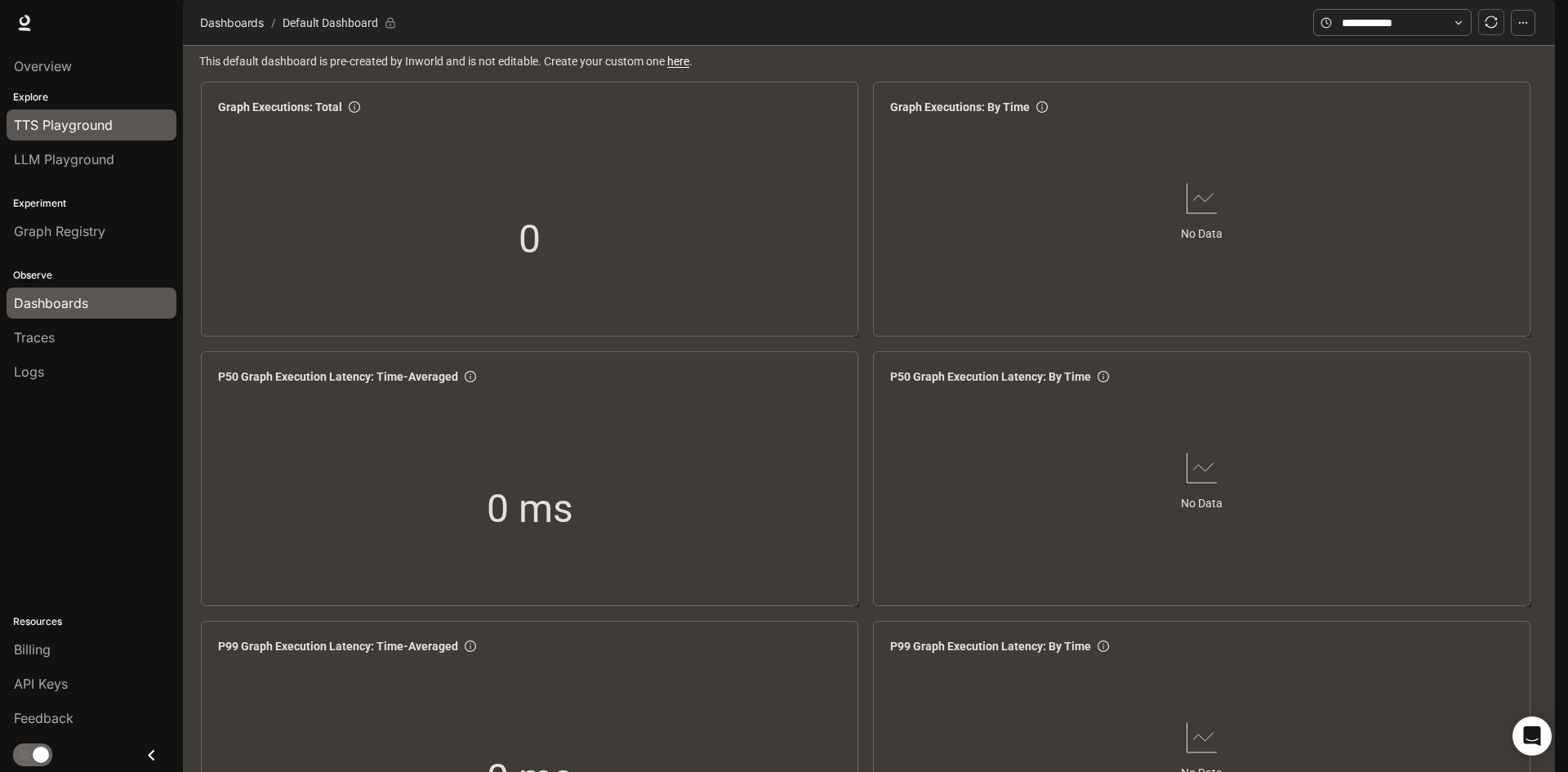
click at [63, 129] on span "TTS Playground" at bounding box center [63, 125] width 99 height 20
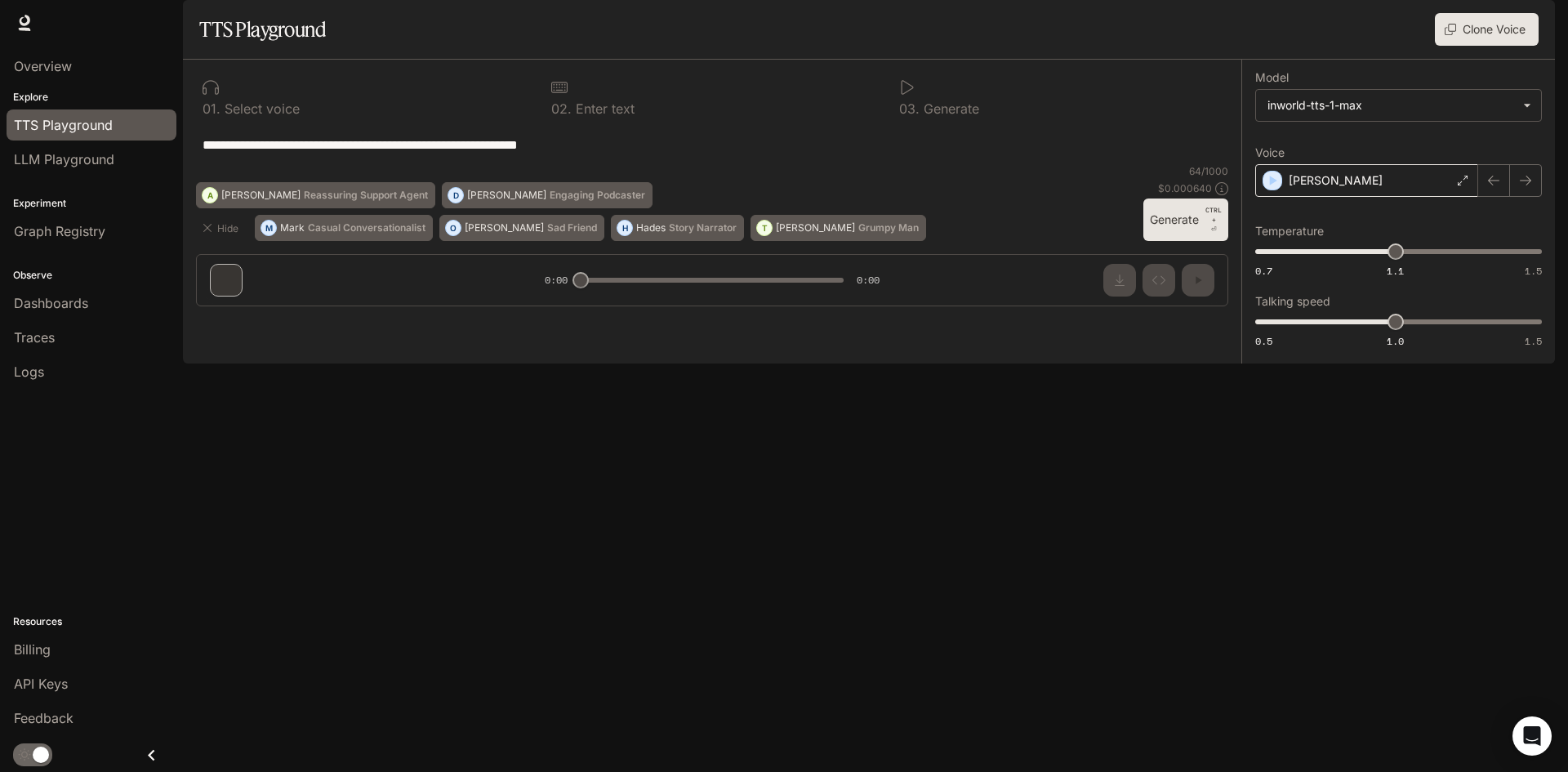
click at [1461, 185] on icon at bounding box center [1462, 180] width 10 height 10
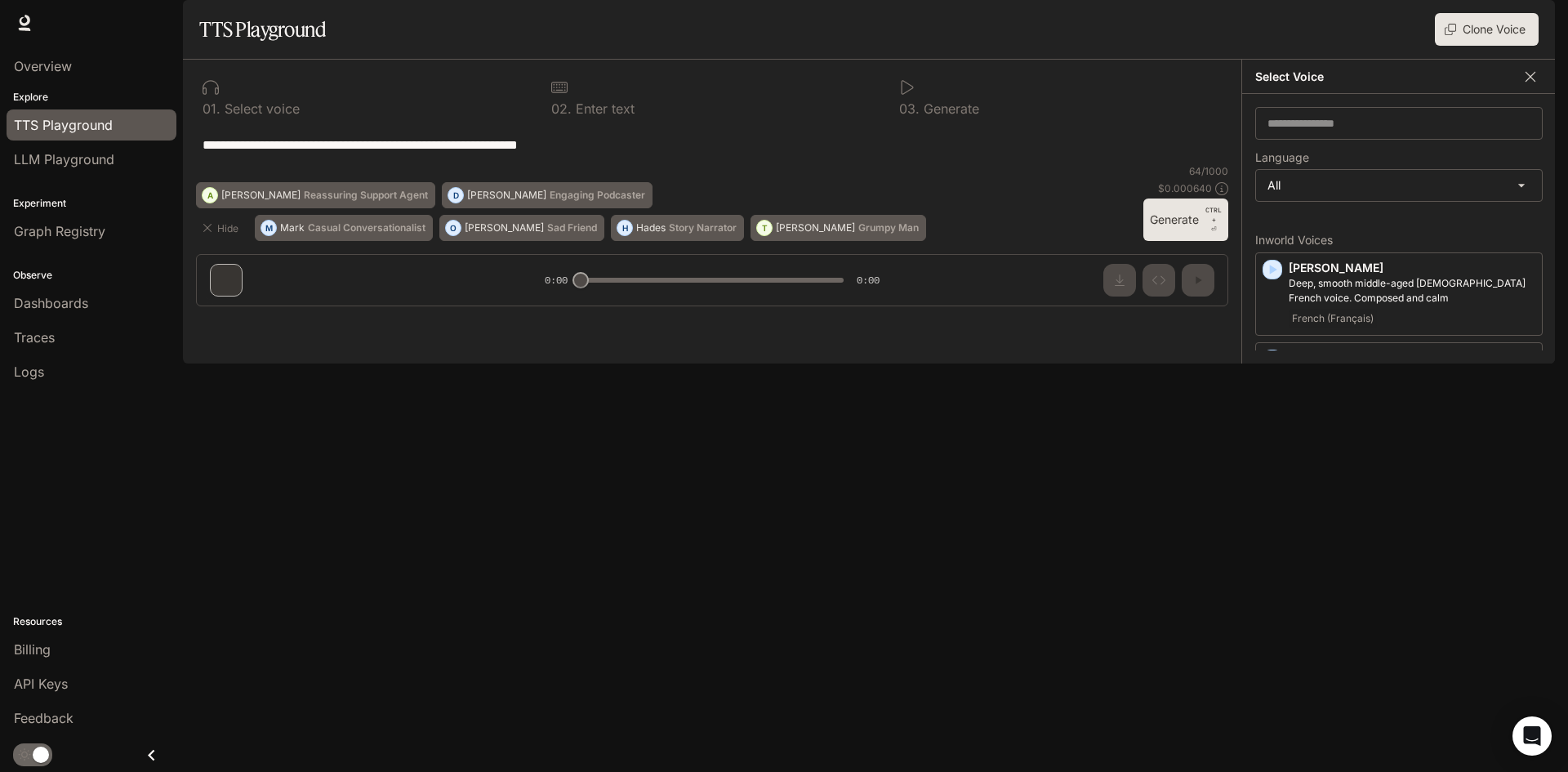
click at [1540, 89] on button "button" at bounding box center [1529, 76] width 25 height 25
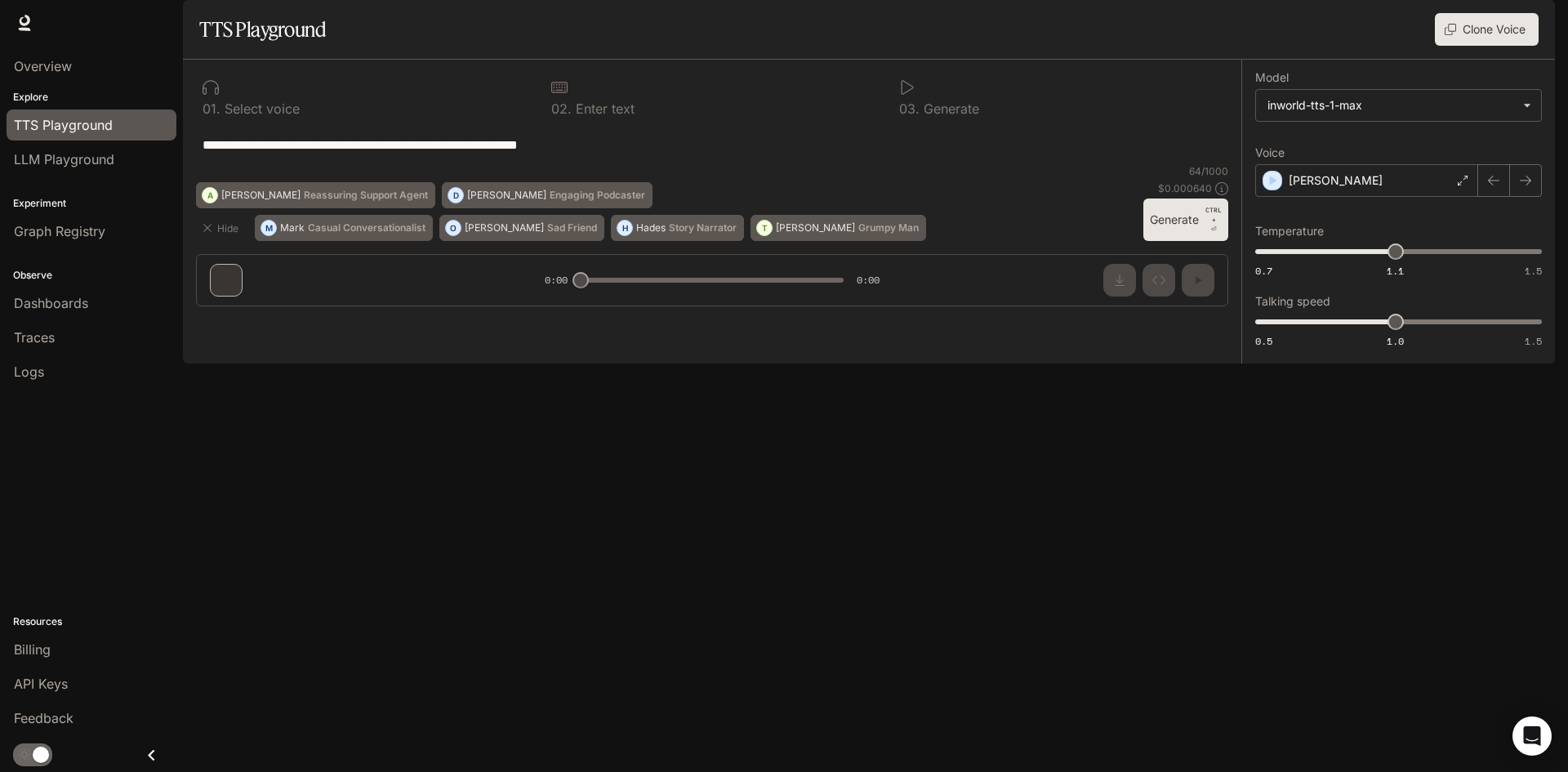
click at [225, 320] on div "**********" at bounding box center [712, 189] width 1059 height 259
click at [87, 540] on div "Overview Explore TTS Playground LLM Playground Experiment Graph Registry Observ…" at bounding box center [91, 409] width 183 height 726
click at [30, 657] on span "Billing" at bounding box center [32, 649] width 37 height 20
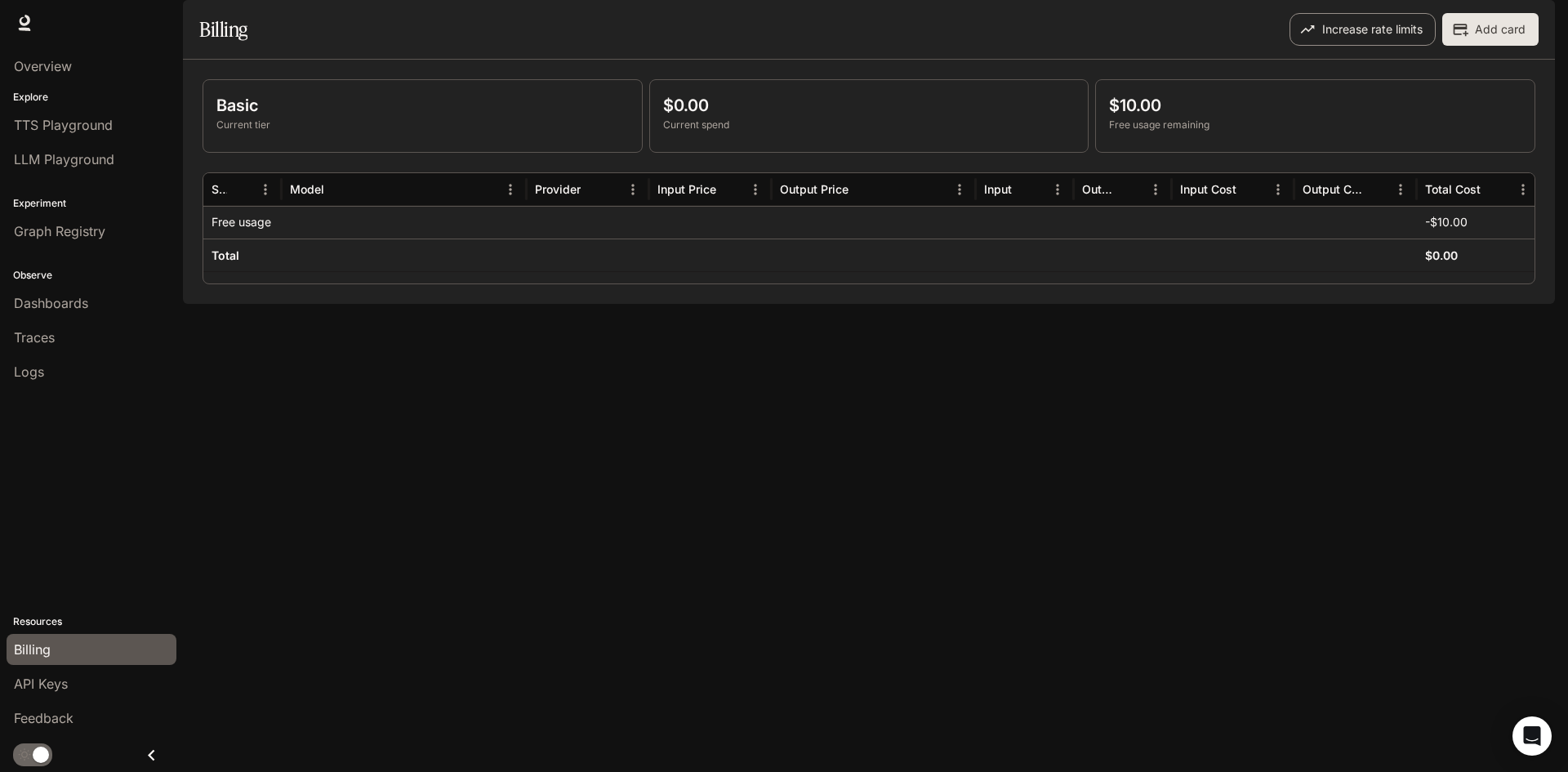
click at [1378, 46] on button "Increase rate limits" at bounding box center [1362, 29] width 146 height 33
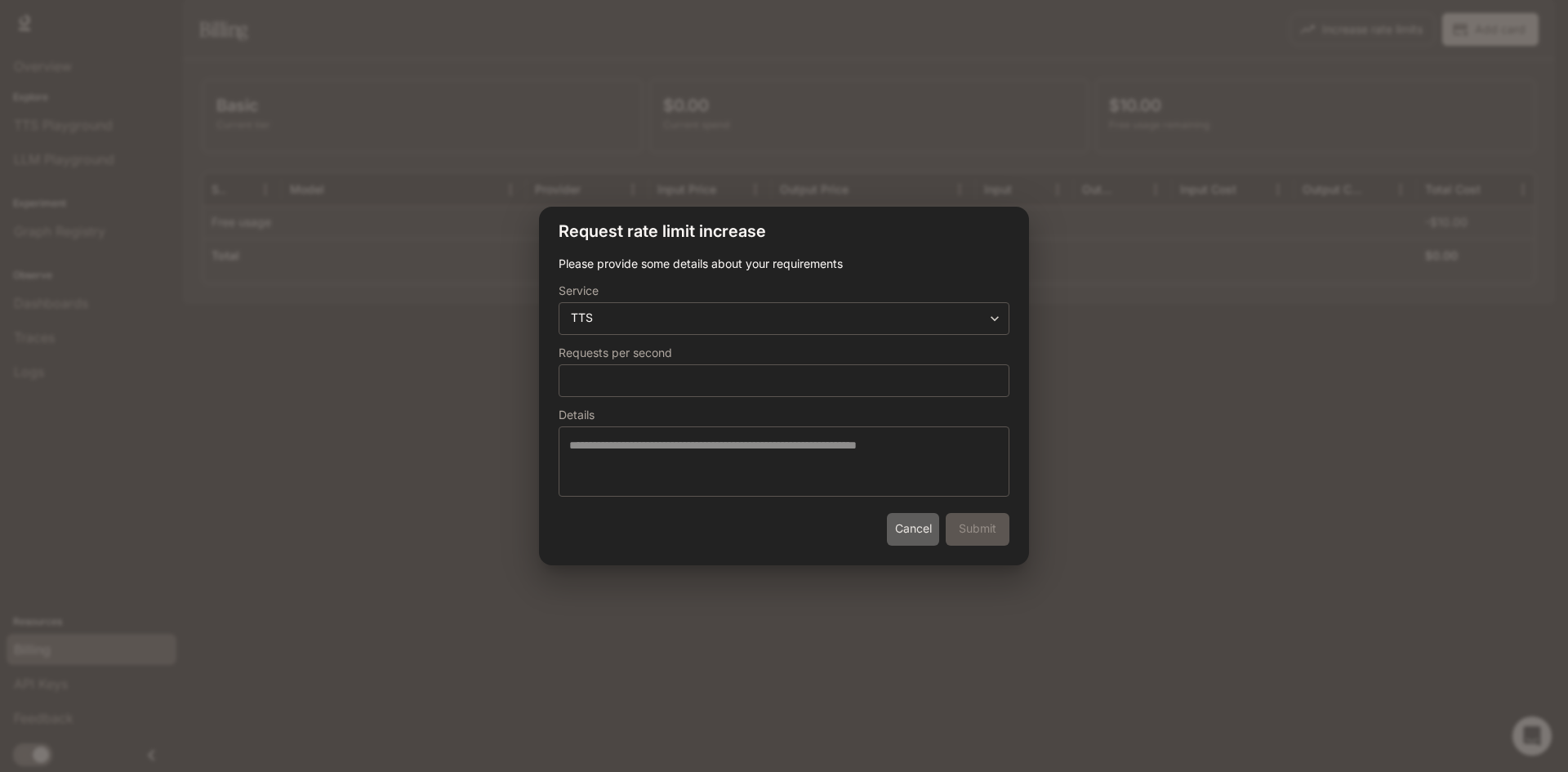
click at [911, 530] on button "Cancel" at bounding box center [912, 529] width 52 height 33
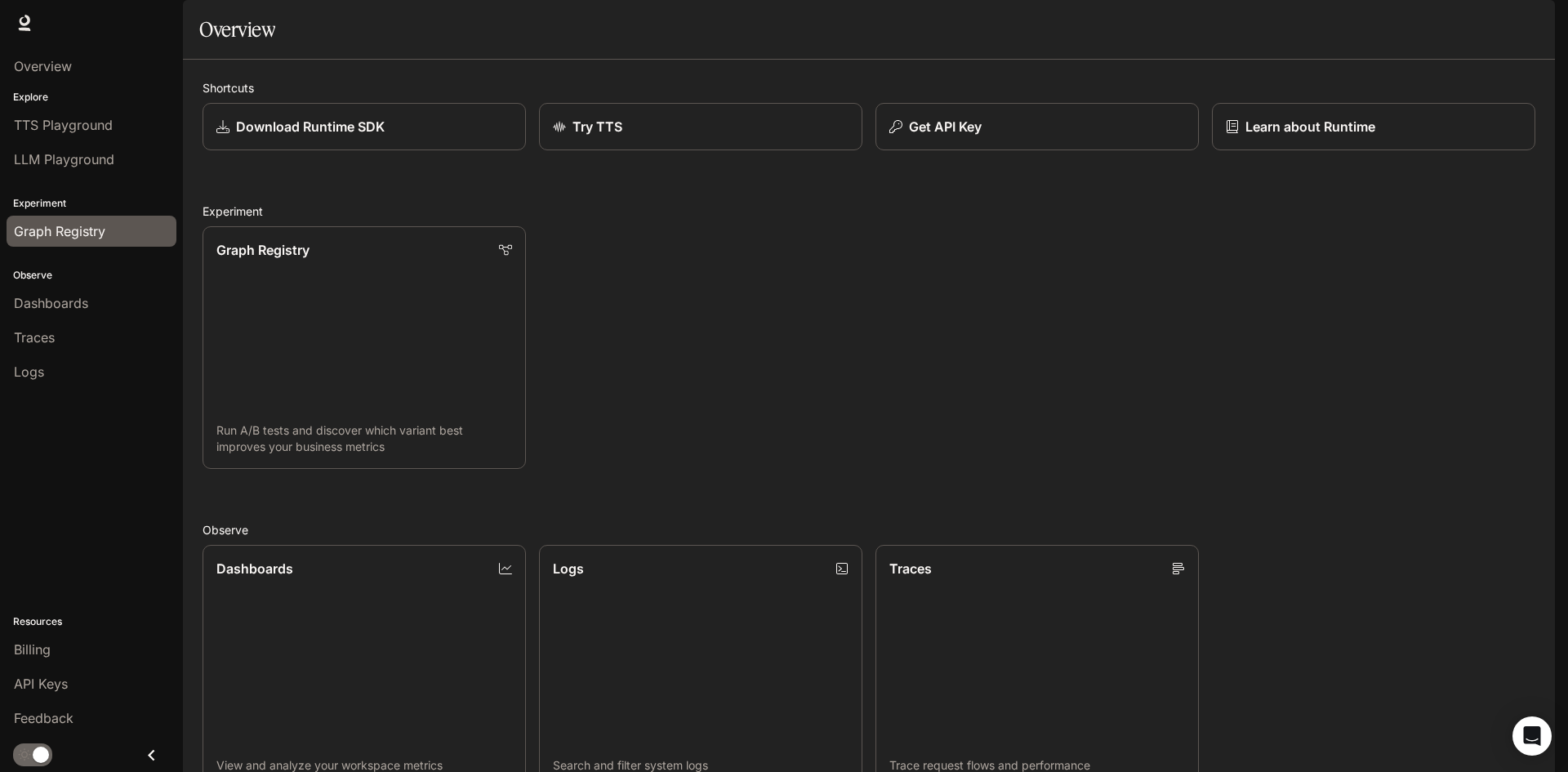
click at [94, 229] on span "Graph Registry" at bounding box center [59, 232] width 91 height 20
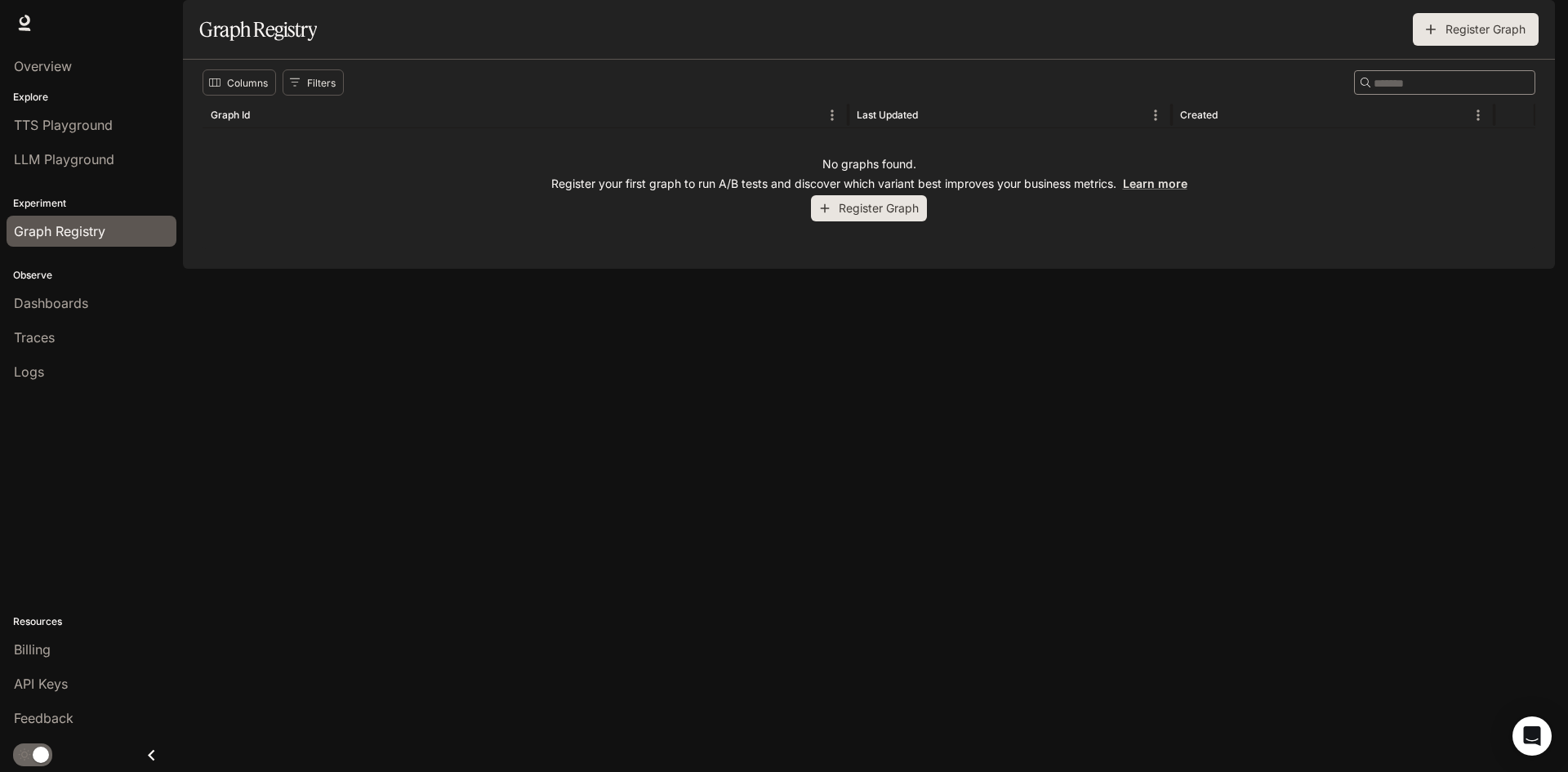
click at [870, 222] on button "Register Graph" at bounding box center [869, 208] width 116 height 27
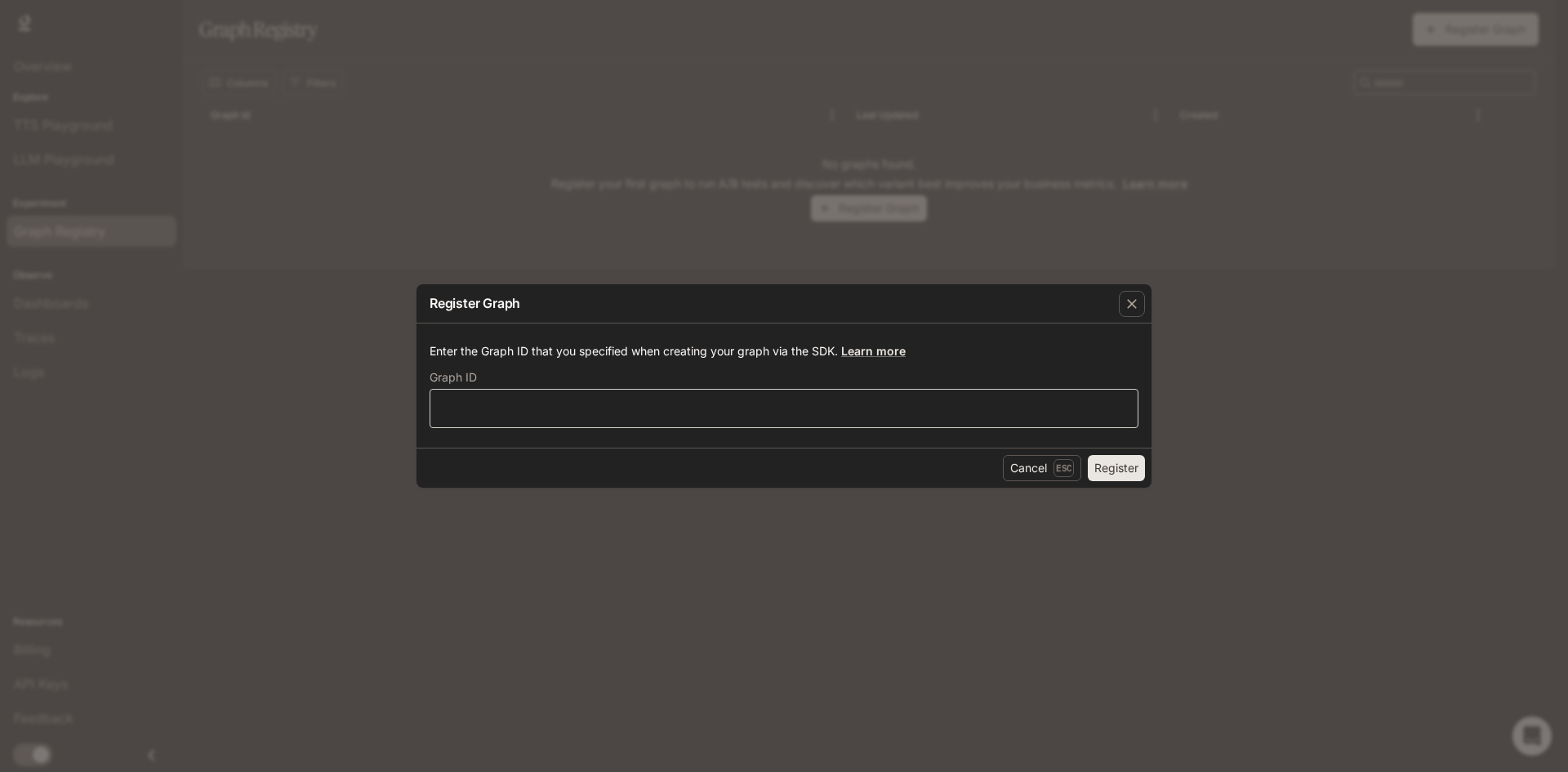
click at [774, 399] on div "​" at bounding box center [784, 409] width 708 height 40
paste input "**********"
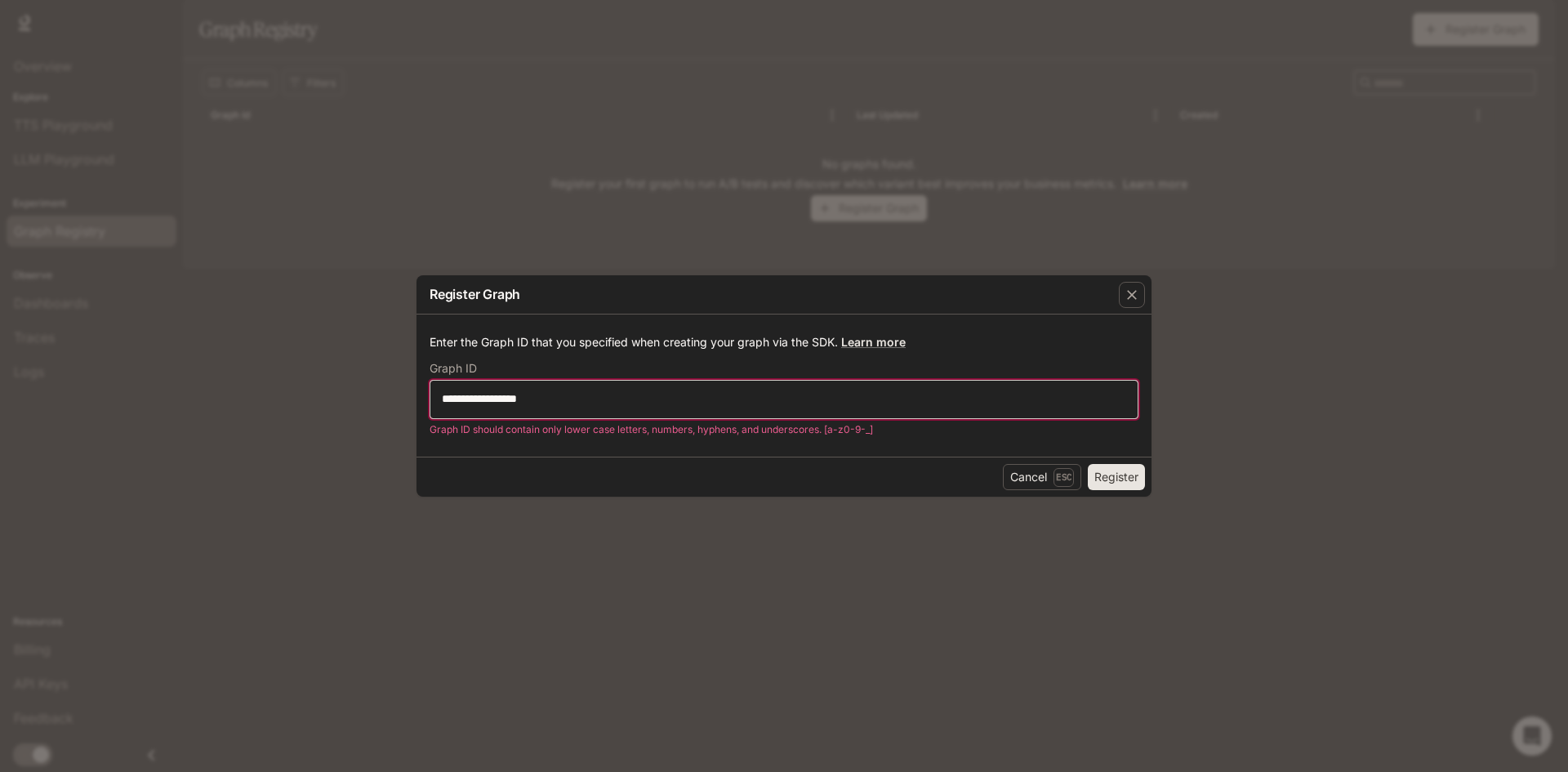
drag, startPoint x: 439, startPoint y: 396, endPoint x: 448, endPoint y: 397, distance: 9.1
click at [448, 397] on input "**********" at bounding box center [784, 398] width 707 height 17
drag, startPoint x: 502, startPoint y: 400, endPoint x: 509, endPoint y: 400, distance: 7.0
click at [509, 400] on input "**********" at bounding box center [784, 398] width 707 height 17
click at [722, 410] on div "**********" at bounding box center [784, 400] width 708 height 40
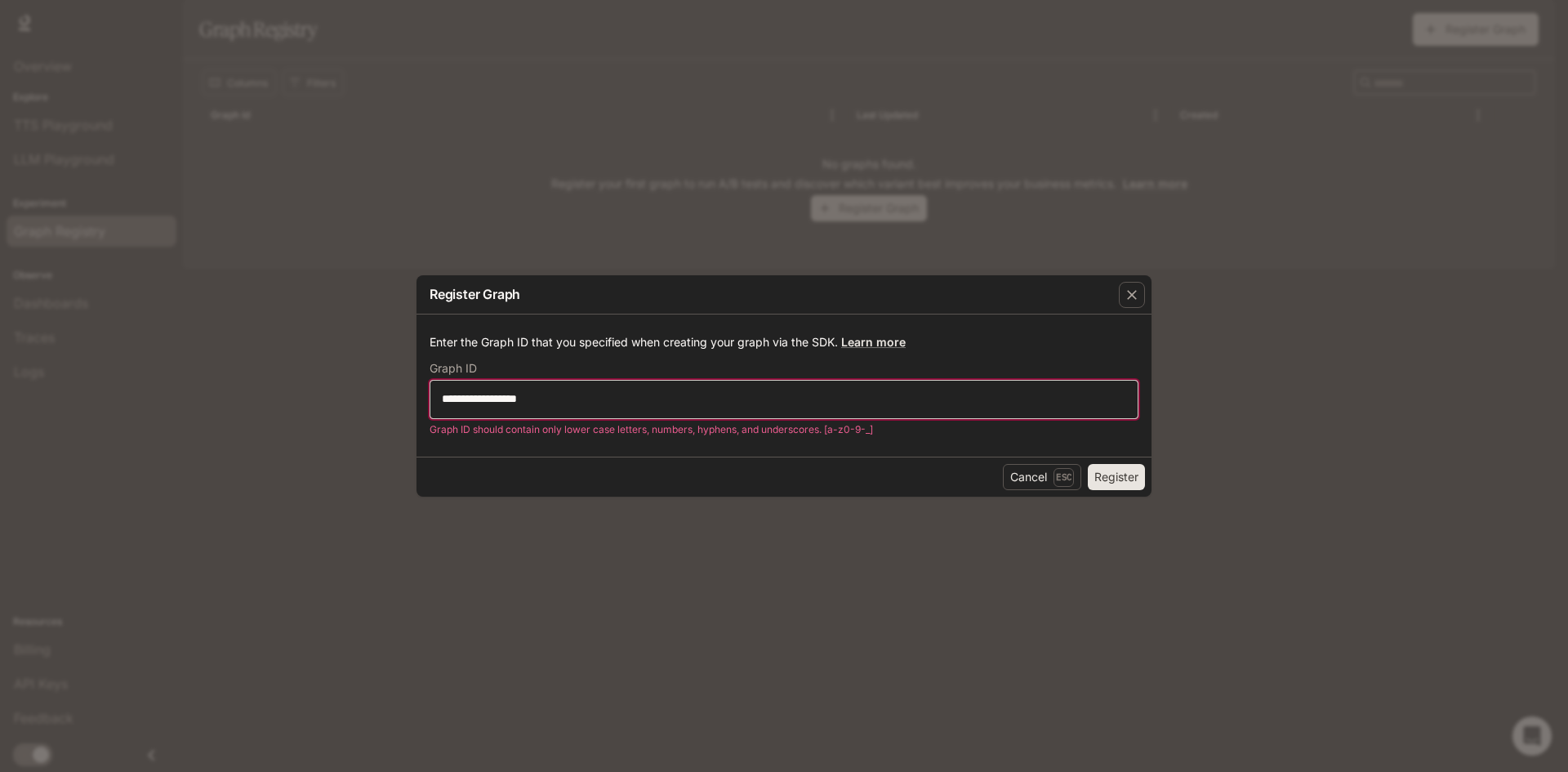
click at [501, 395] on input "**********" at bounding box center [784, 398] width 707 height 17
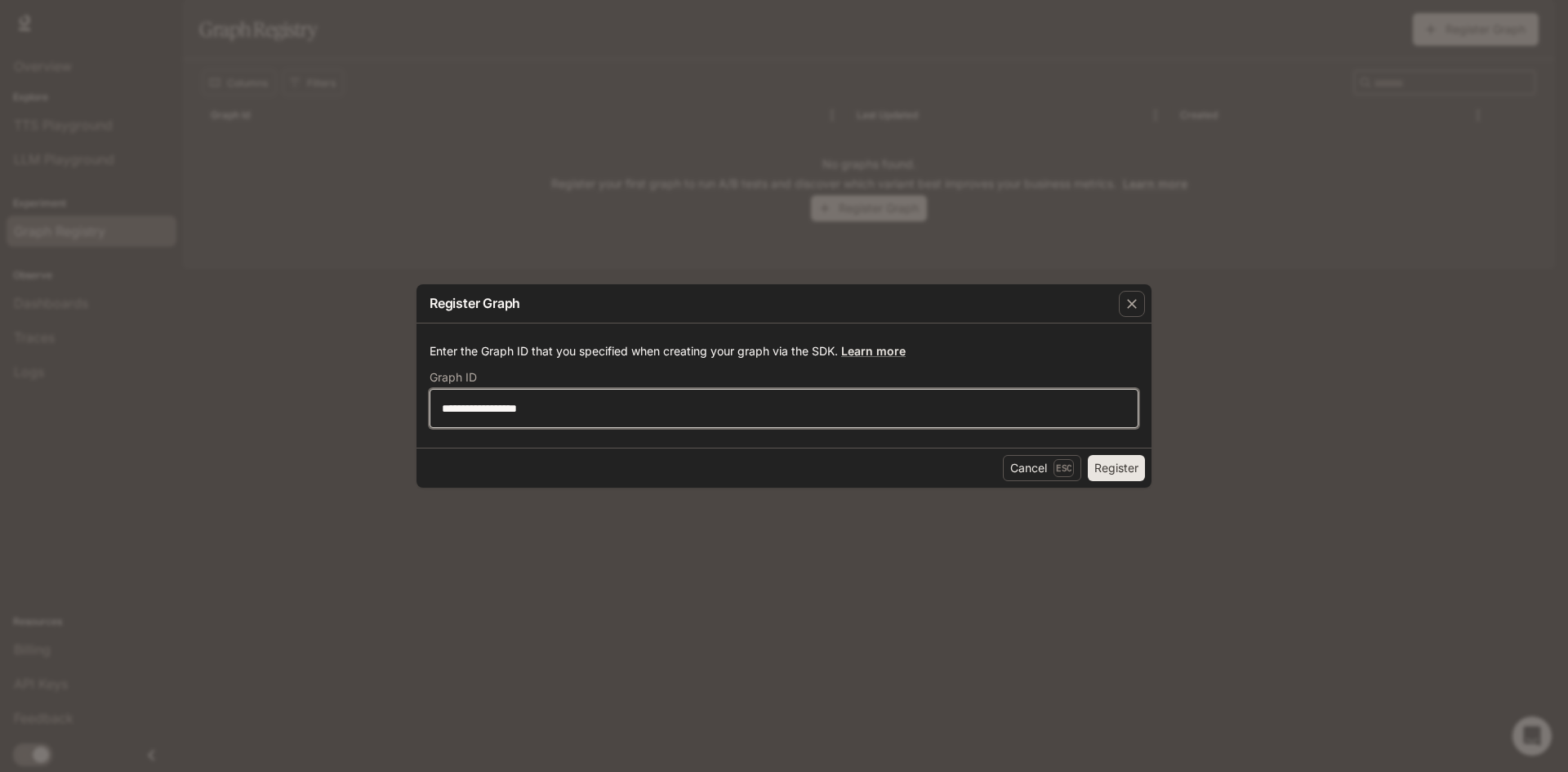
type input "**********"
click at [1109, 465] on button "Register" at bounding box center [1116, 468] width 57 height 26
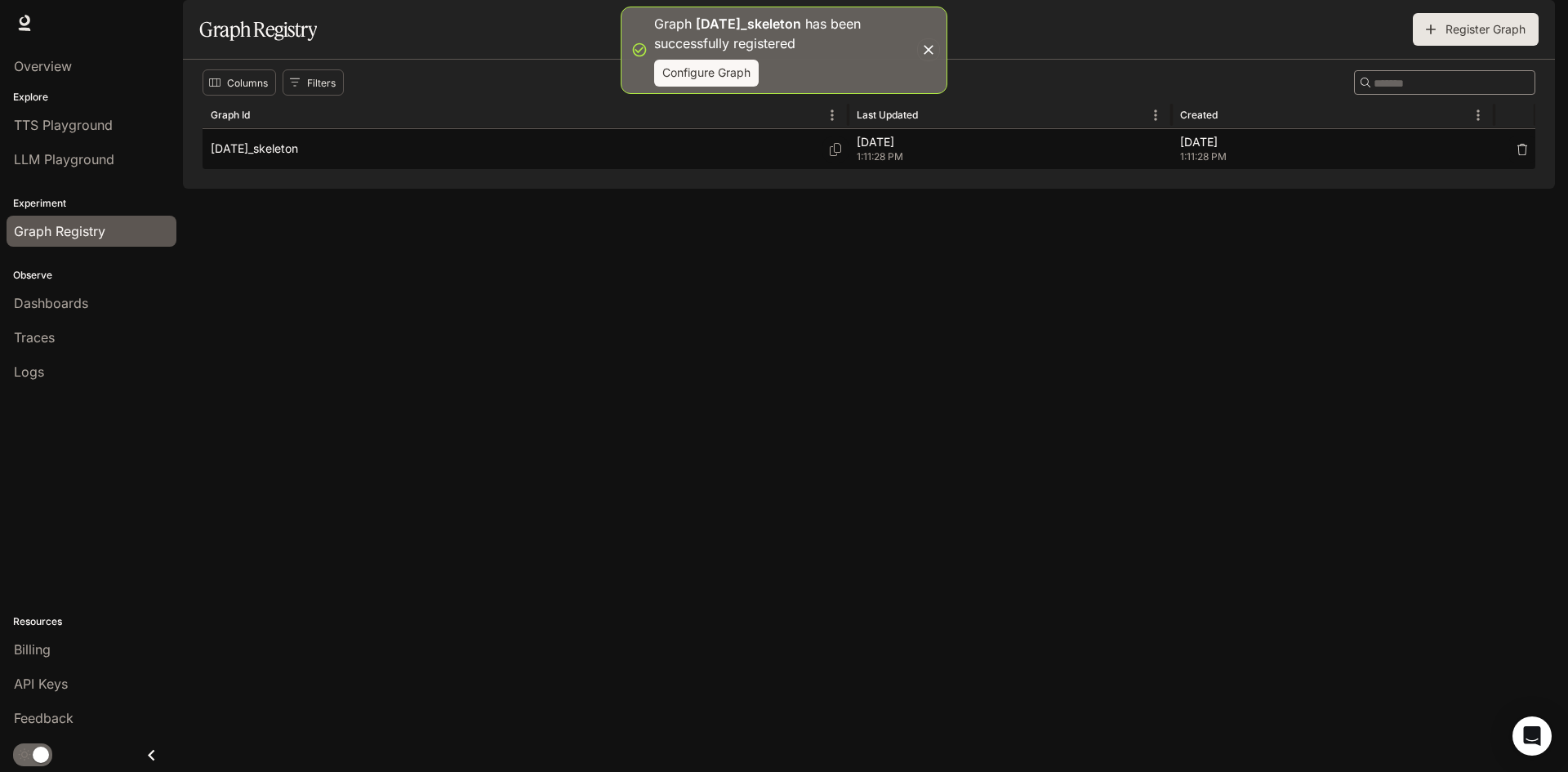
click at [578, 169] on div "halloween_skeleton" at bounding box center [525, 148] width 629 height 40
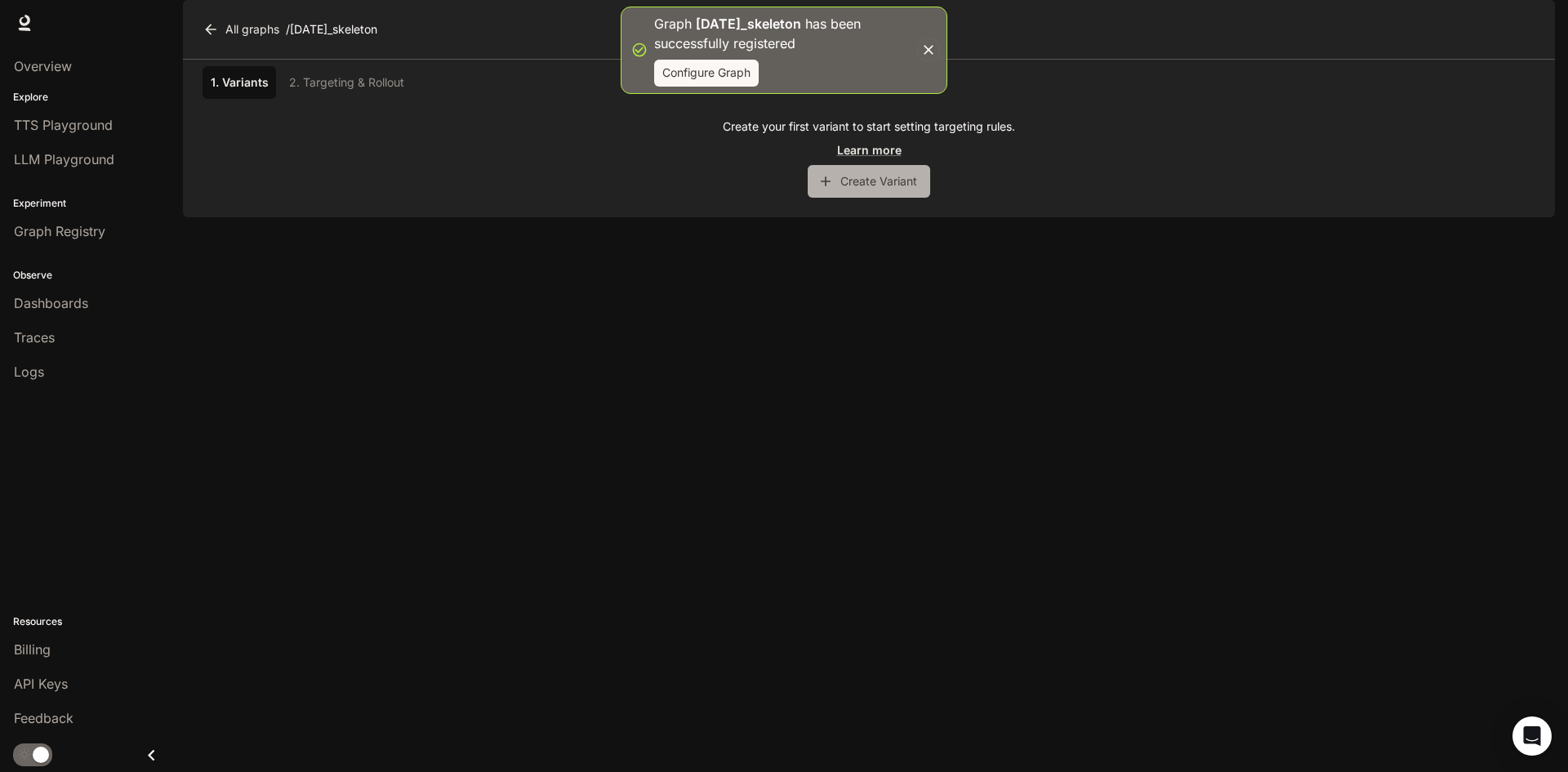
click at [876, 198] on button "Create Variant" at bounding box center [869, 181] width 123 height 33
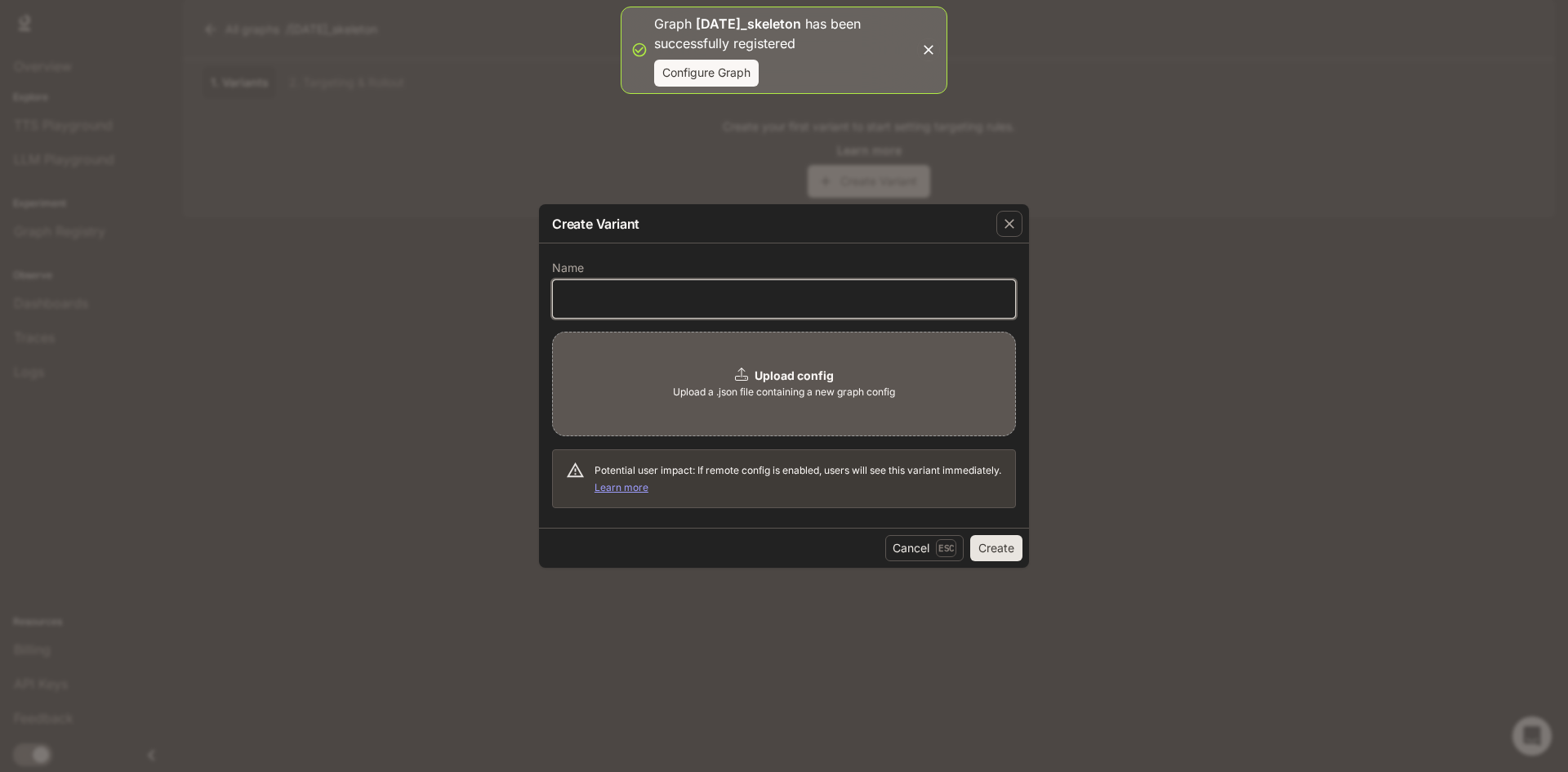
click at [831, 301] on input "text" at bounding box center [784, 299] width 462 height 17
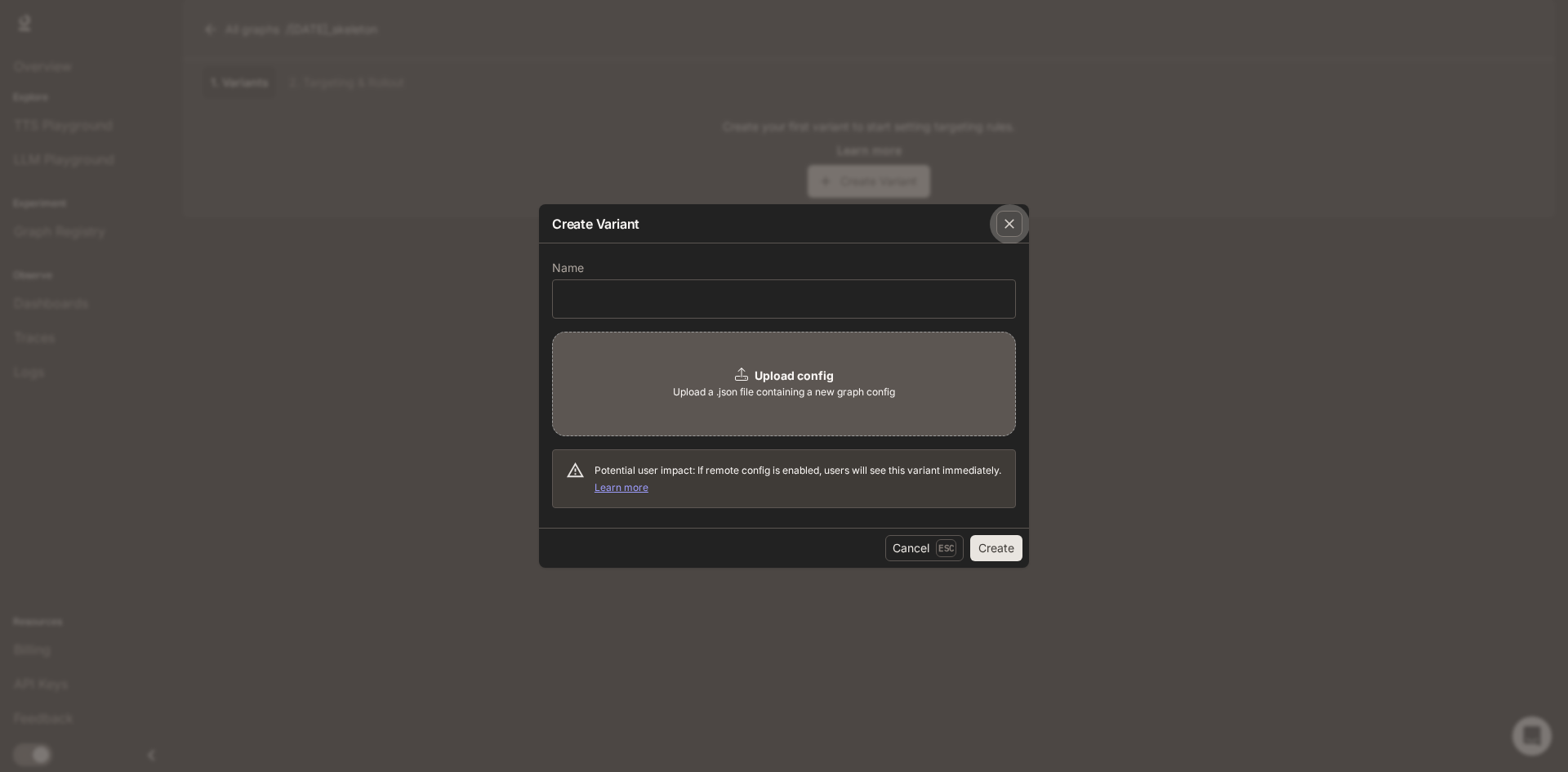
click at [998, 218] on div "button" at bounding box center [1009, 224] width 26 height 26
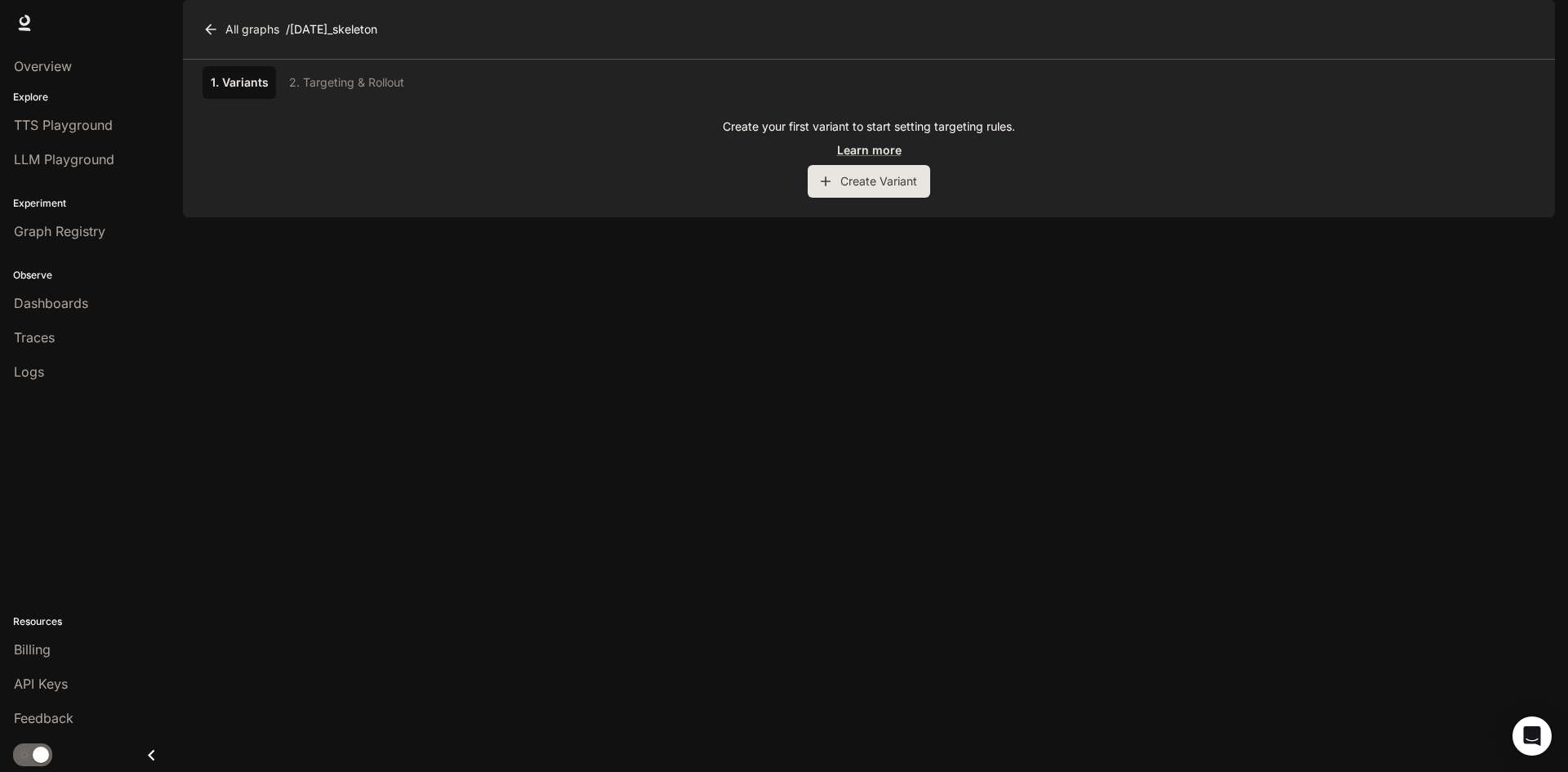
click at [212, 38] on icon at bounding box center [211, 29] width 17 height 17
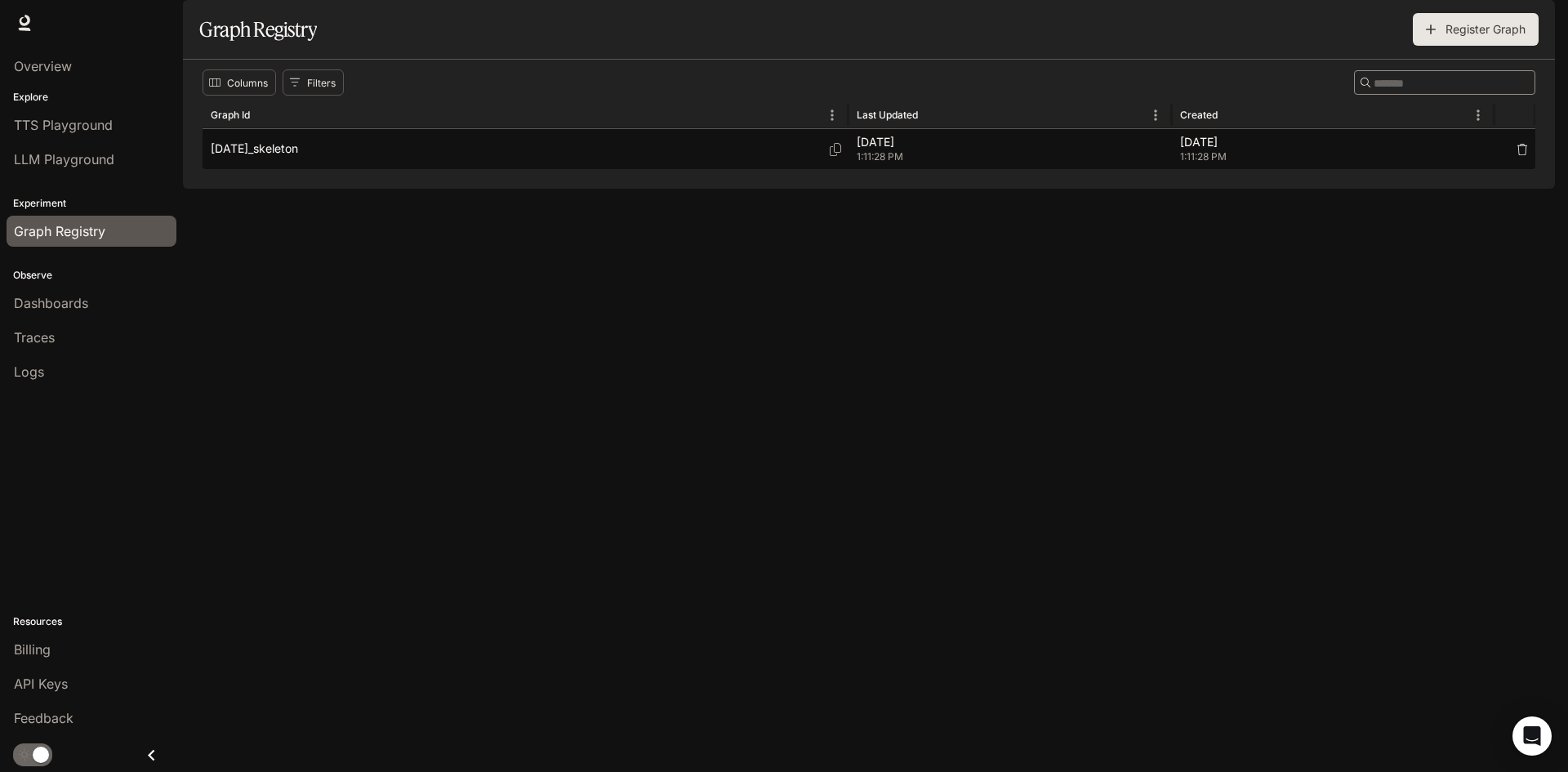
click at [479, 169] on div "halloween_skeleton" at bounding box center [525, 148] width 629 height 40
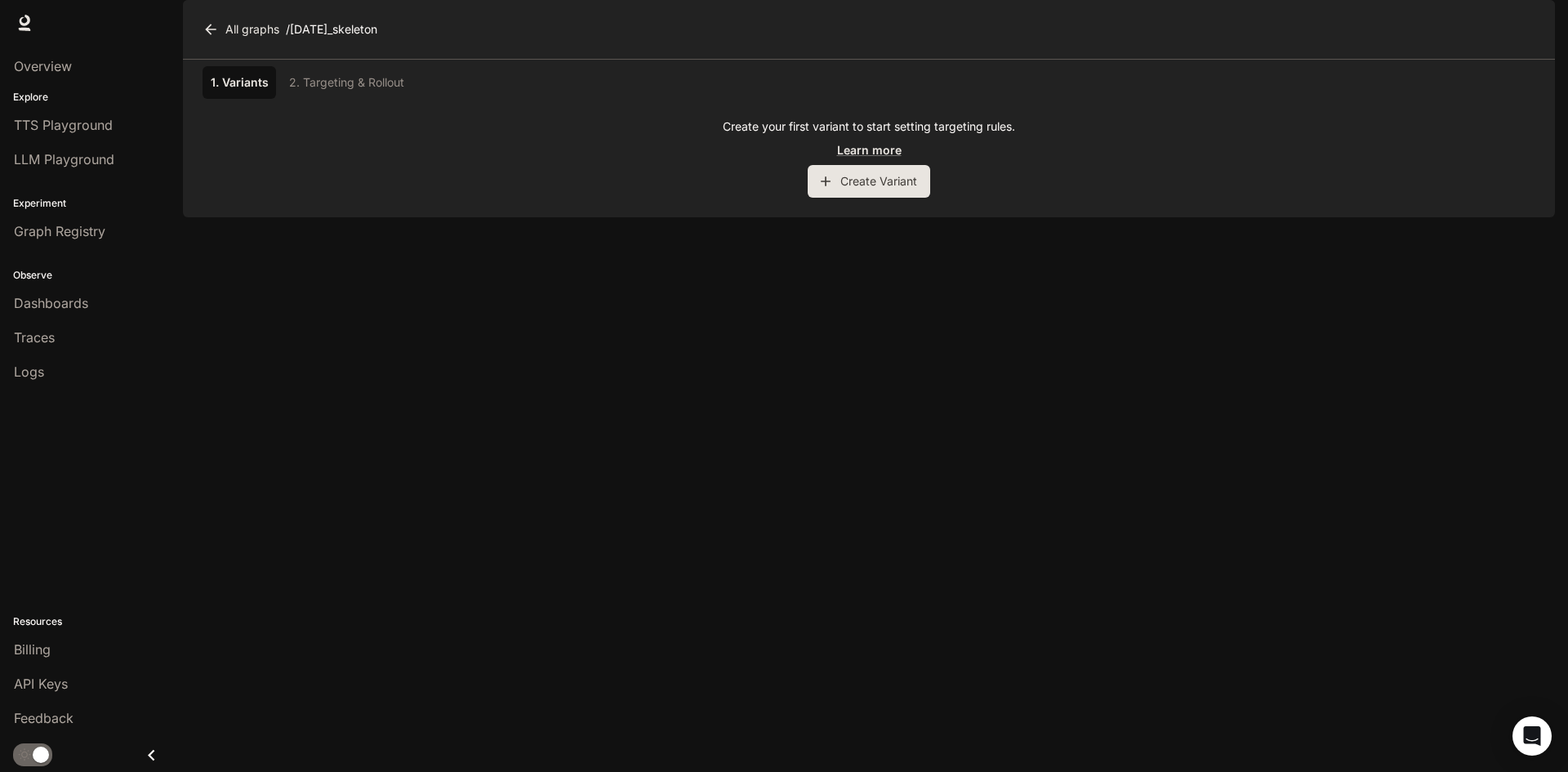
click at [875, 198] on button "Create Variant" at bounding box center [869, 181] width 123 height 33
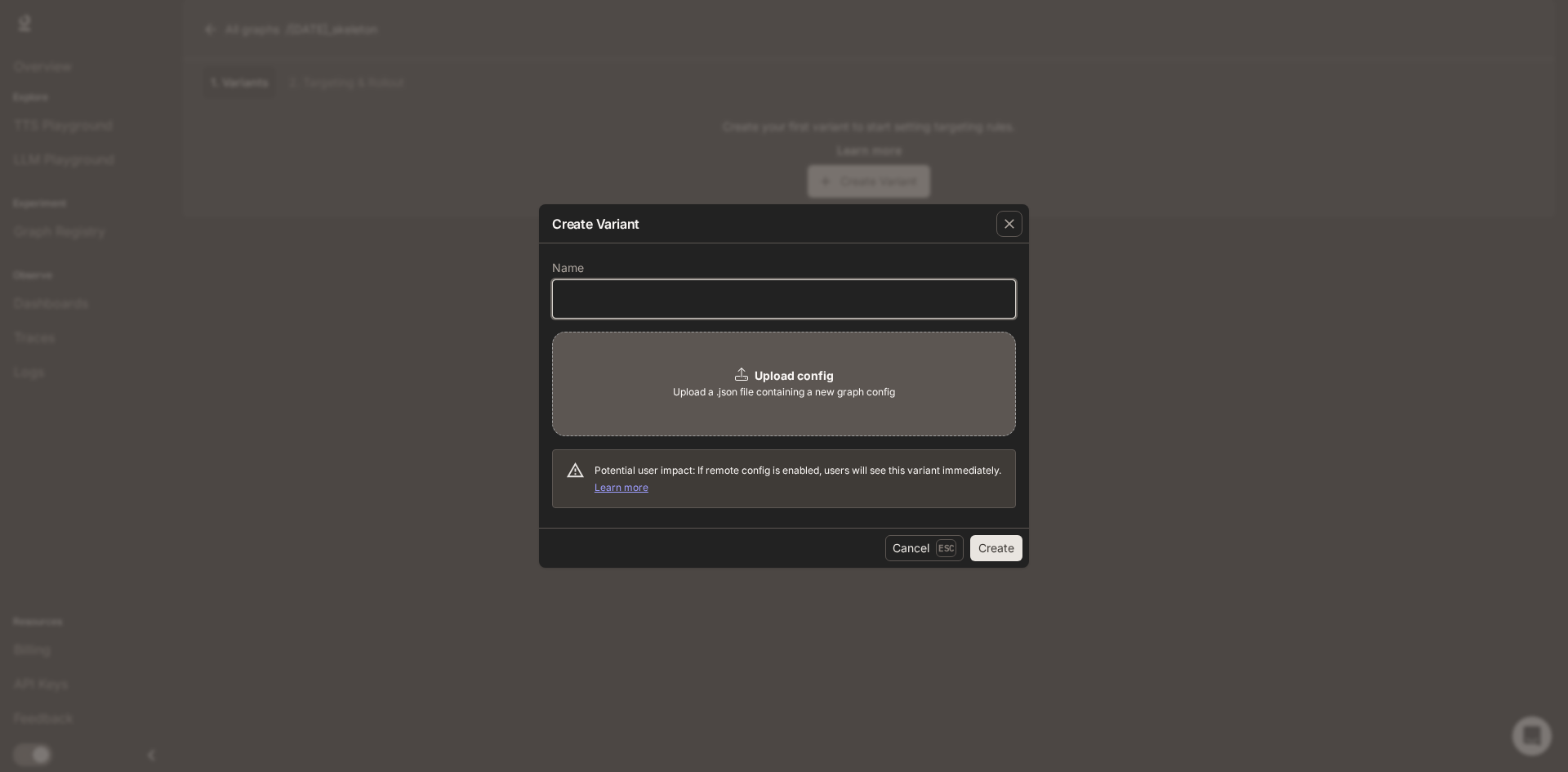
click at [789, 297] on input "text" at bounding box center [784, 299] width 462 height 17
type input "********"
click at [969, 535] on button "Create" at bounding box center [995, 548] width 52 height 26
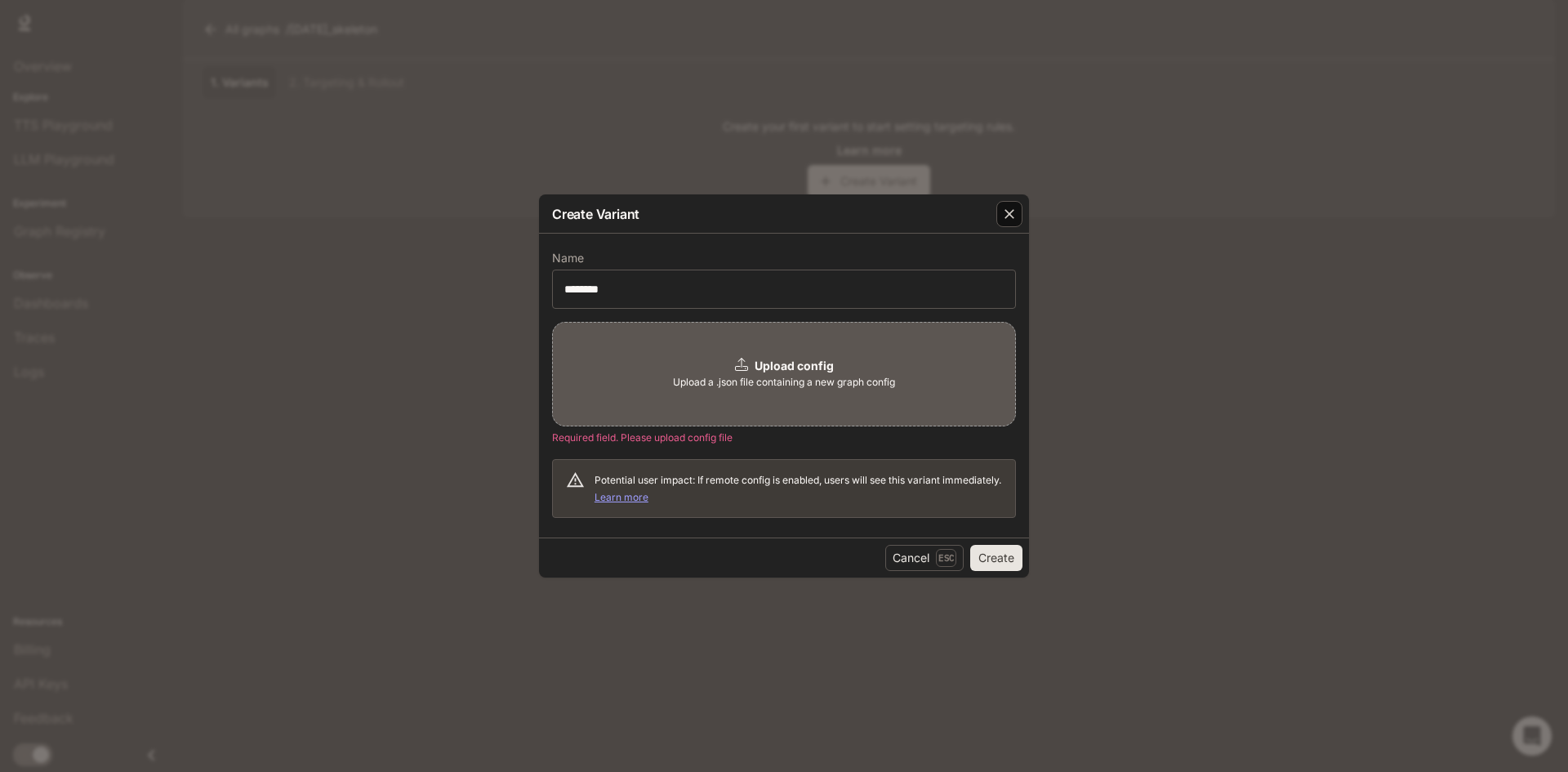
click at [1009, 221] on icon "button" at bounding box center [1009, 214] width 17 height 17
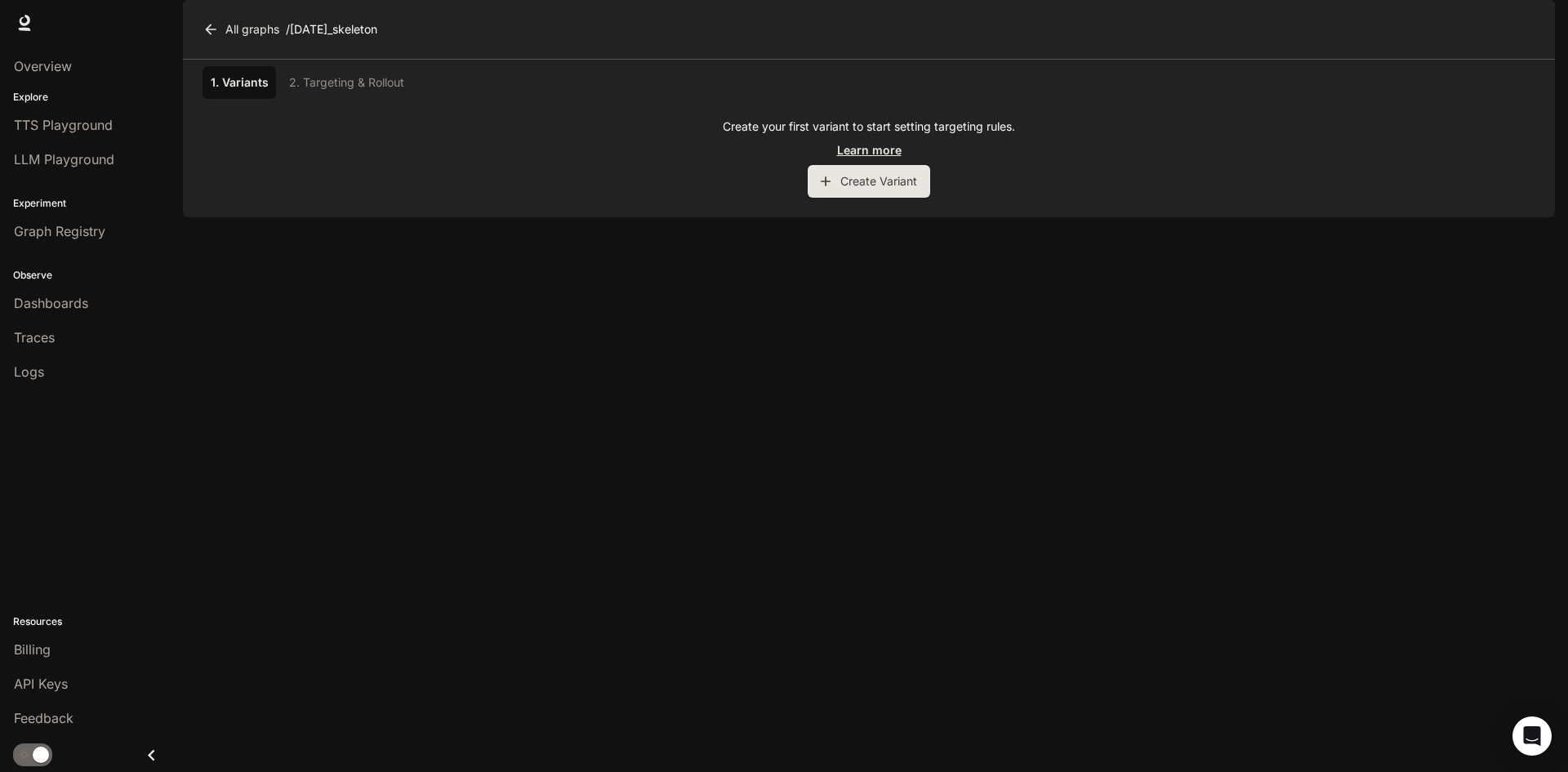
click at [877, 158] on link "Learn more" at bounding box center [869, 149] width 64 height 17
click at [67, 117] on span "TTS Playground" at bounding box center [63, 125] width 99 height 20
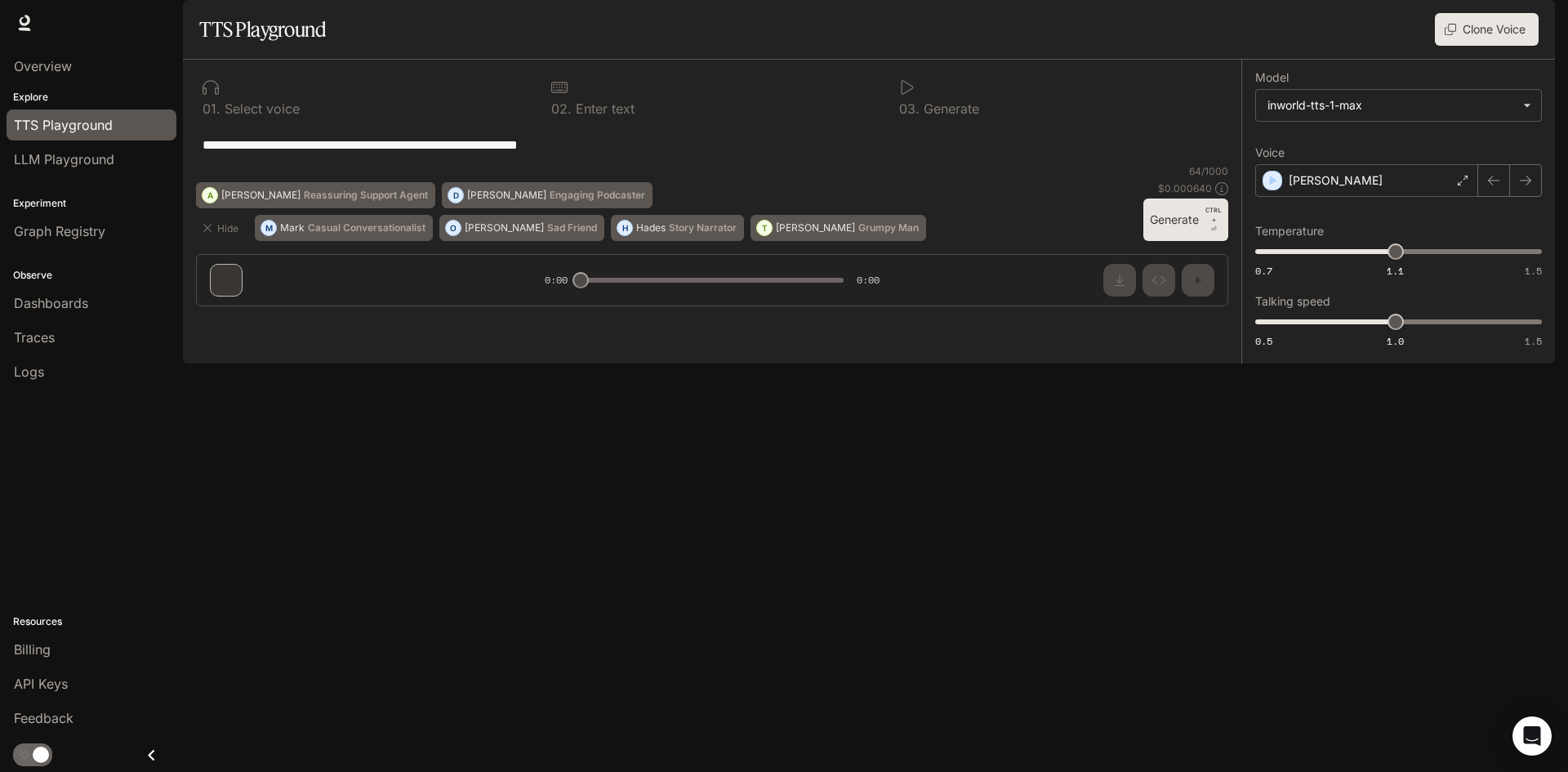
click at [0, 86] on div "Overview" at bounding box center [91, 65] width 183 height 41
click at [18, 86] on div "Explore TTS Playground LLM Playground" at bounding box center [91, 133] width 183 height 93
click at [42, 64] on span "Overview" at bounding box center [43, 66] width 58 height 20
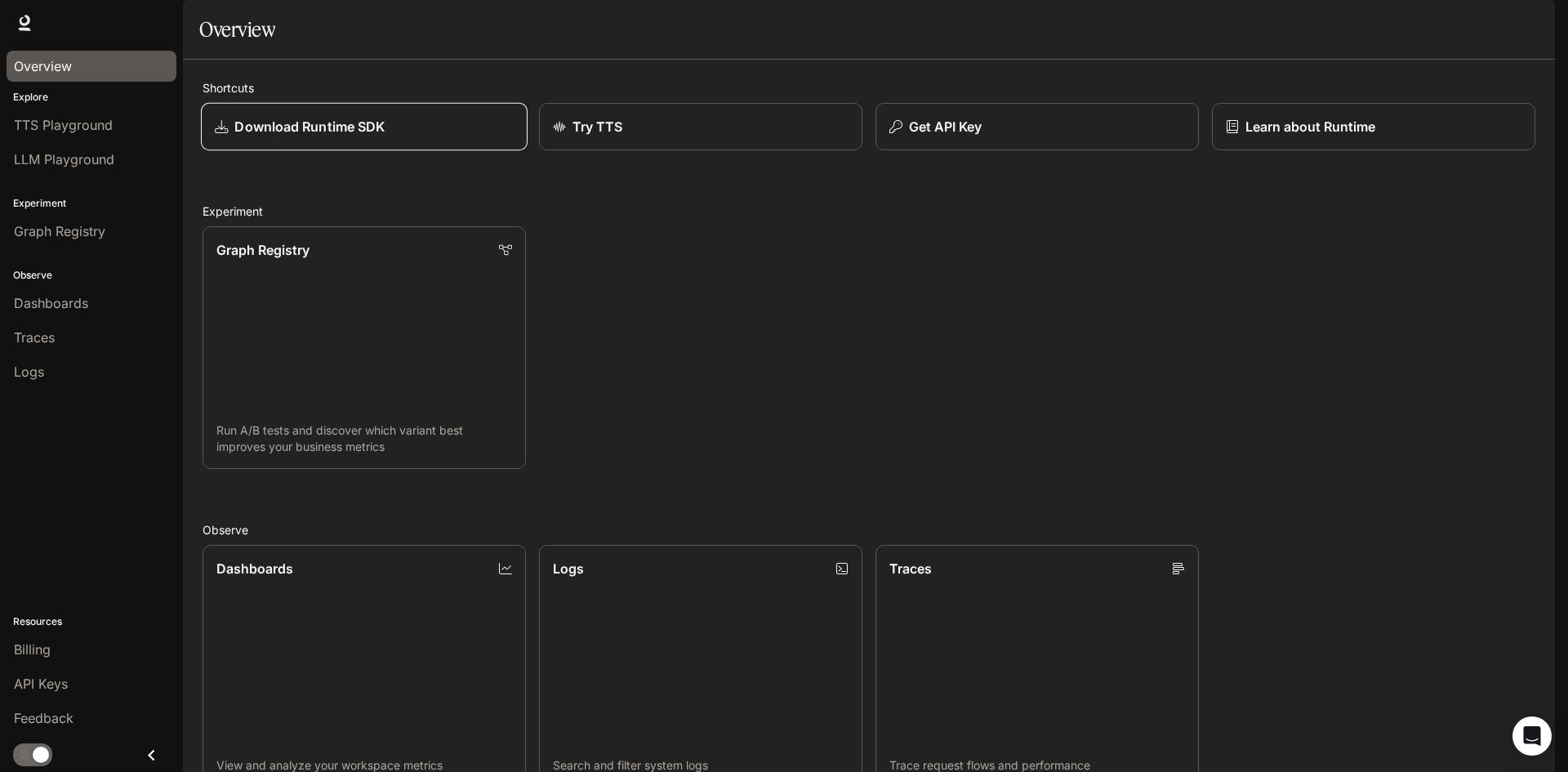
click at [398, 137] on div "Download Runtime SDK" at bounding box center [364, 127] width 299 height 20
click at [1464, 40] on div "Runtime Runtime Documentation Documentation" at bounding box center [784, 23] width 1568 height 46
click at [1457, 27] on span "Documentation" at bounding box center [1456, 23] width 81 height 21
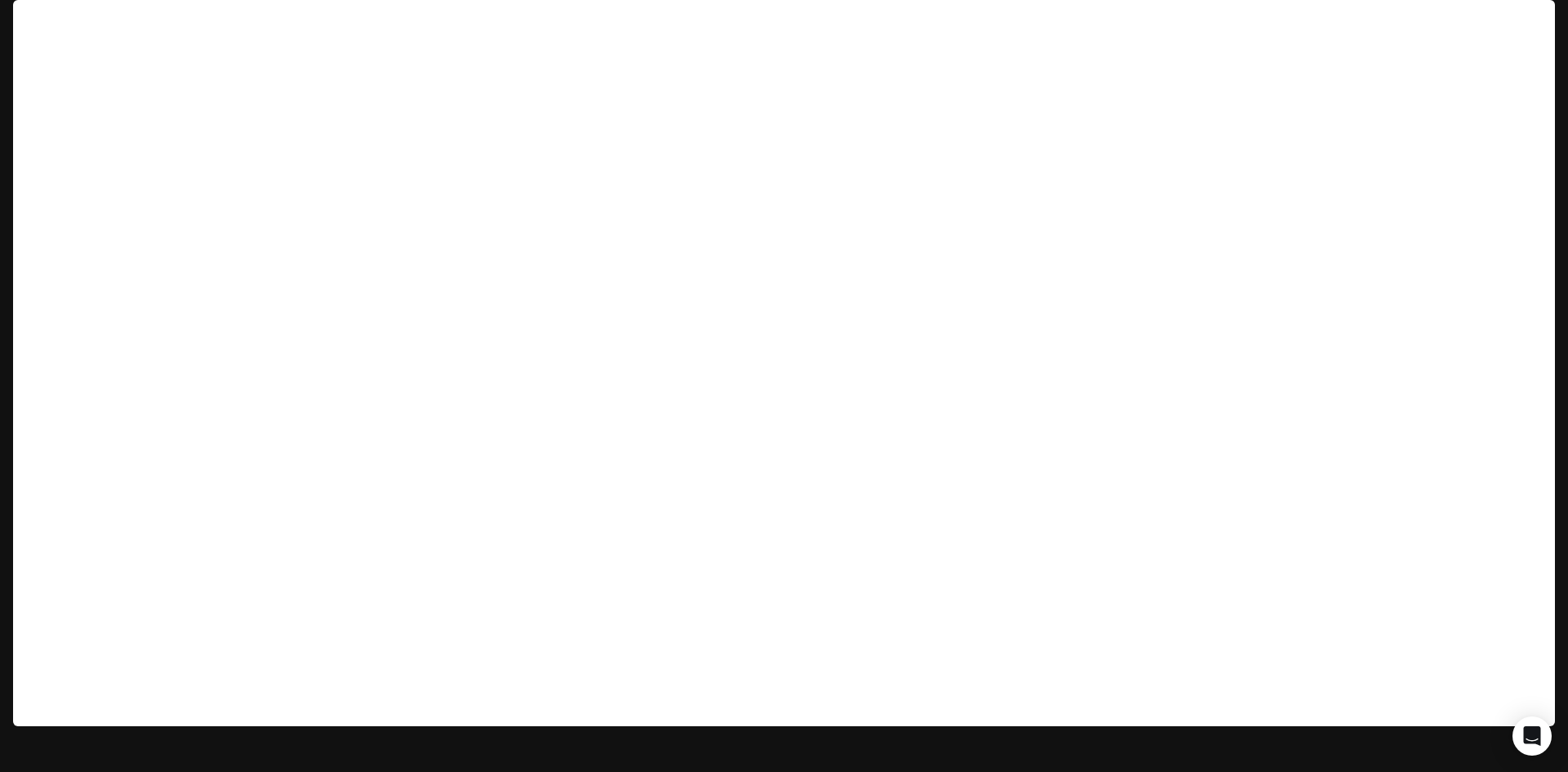
scroll to position [739, 0]
